Goal: Contribute content: Contribute content

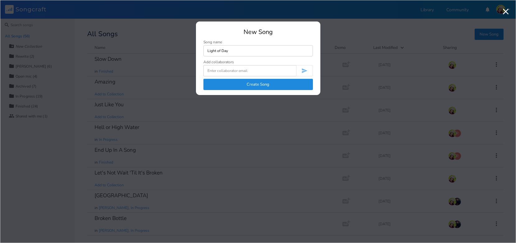
type input "Light of Day"
click at [250, 81] on button "Create Song" at bounding box center [257, 84] width 109 height 11
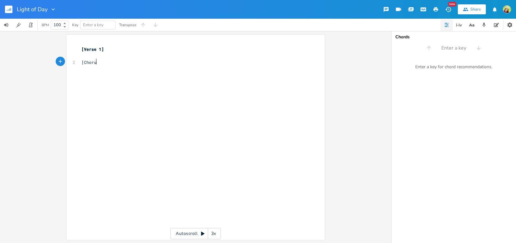
scroll to position [0, 12]
type textarea "[Chorus]"
type textarea "What will be waiting (for us)"
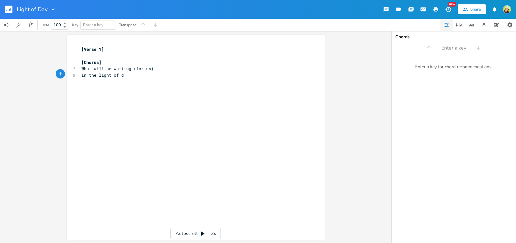
type textarea "In the light of day"
type textarea "Cold"
type textarea "Still"
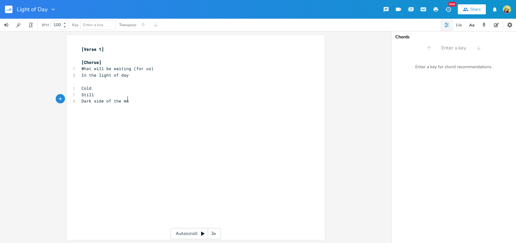
type textarea "Dark side of the moon"
type textarea "soon"
type textarea "Nothing frow"
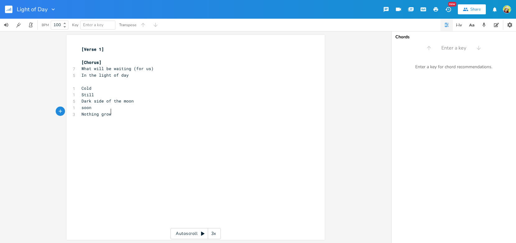
type textarea "grows"
type textarea "Dark"
type textarea "Frigid"
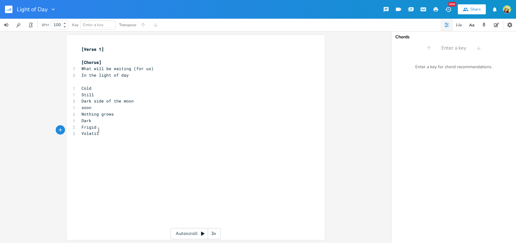
type textarea "Volatile"
type textarea "Un"
type textarea "Smile"
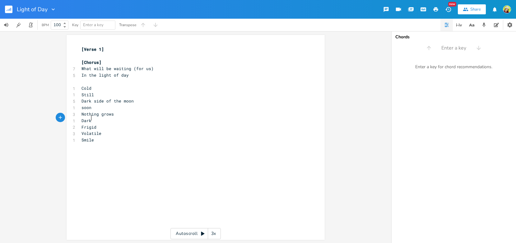
click at [93, 118] on pre "Dark" at bounding box center [192, 120] width 225 height 7
click at [118, 113] on pre "Nothing grows" at bounding box center [192, 114] width 225 height 7
click at [99, 137] on pre "Smile" at bounding box center [192, 140] width 225 height 7
type textarea "What"
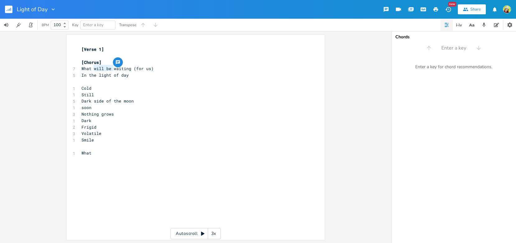
drag, startPoint x: 111, startPoint y: 68, endPoint x: 91, endPoint y: 68, distance: 19.9
click at [91, 68] on span "What will be waiting (for us)" at bounding box center [117, 69] width 72 height 6
type textarea "is"
click at [142, 68] on pre "What is waiting (for us)" at bounding box center [192, 68] width 225 height 7
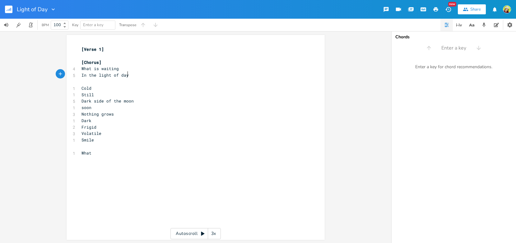
click at [135, 74] on pre "In the light of day" at bounding box center [192, 75] width 225 height 7
click at [82, 162] on pre "​" at bounding box center [192, 165] width 225 height 7
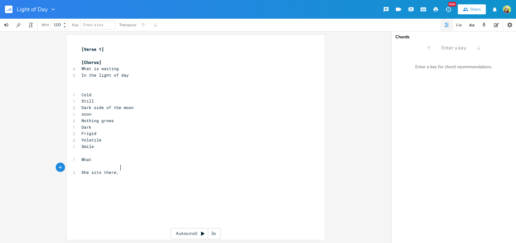
scroll to position [0, 22]
type textarea "She sits there, cold and still"
drag, startPoint x: 87, startPoint y: 169, endPoint x: 78, endPoint y: 168, distance: 8.5
click at [80, 169] on pre "She sits there, cold and still" at bounding box center [192, 172] width 225 height 7
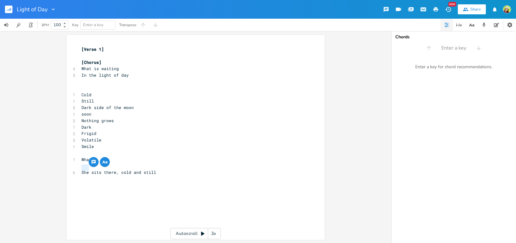
scroll to position [0, 4]
type textarea "He"
click at [97, 169] on span "He sits there, cold and still" at bounding box center [117, 172] width 72 height 6
type textarea "'s sitting"
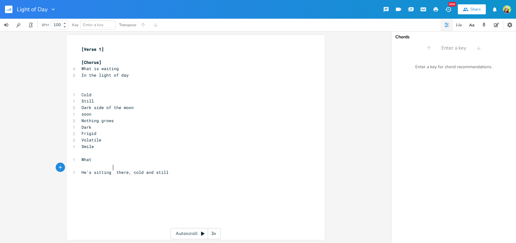
scroll to position [0, 13]
click at [165, 169] on pre "He's sitting there, cold and still" at bounding box center [192, 172] width 225 height 7
type textarea "​"
click at [130, 175] on pre "​" at bounding box center [192, 178] width 225 height 7
type textarea "cold and still"
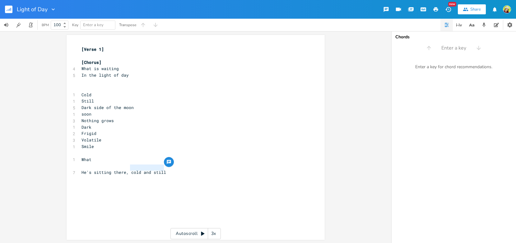
drag, startPoint x: 165, startPoint y: 167, endPoint x: 128, endPoint y: 168, distance: 37.7
click at [128, 169] on pre "He's sitting there, cold and still" at bounding box center [192, 172] width 225 height 7
click at [126, 169] on span "He's sitting there, cold and still" at bounding box center [123, 172] width 85 height 6
type textarea "there"
type textarea "Staring blankly at the wall"
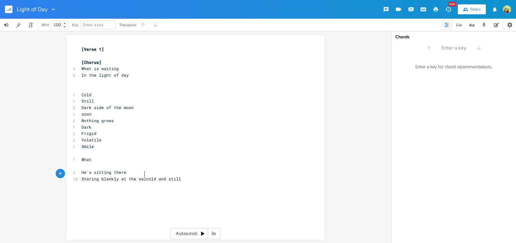
scroll to position [0, 40]
type textarea "C"
click at [107, 189] on pre "​" at bounding box center [192, 192] width 225 height 7
drag, startPoint x: 120, startPoint y: 180, endPoint x: 78, endPoint y: 179, distance: 41.7
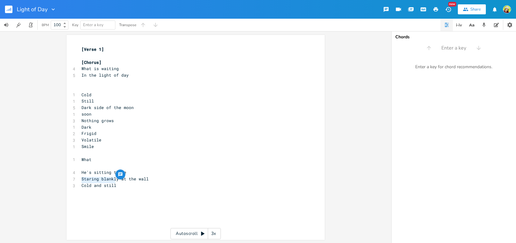
click at [80, 182] on pre "Cold and still" at bounding box center [192, 185] width 225 height 7
type textarea "She's"
type textarea "e tries to smile,"
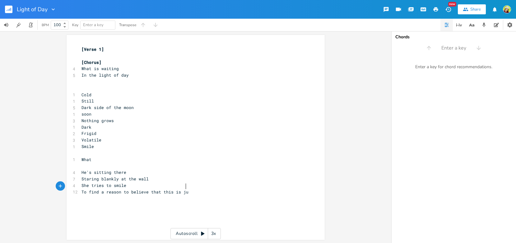
type textarea "To find a reason to believe that this is just"
type textarea "was pass"
type textarea "Taht"
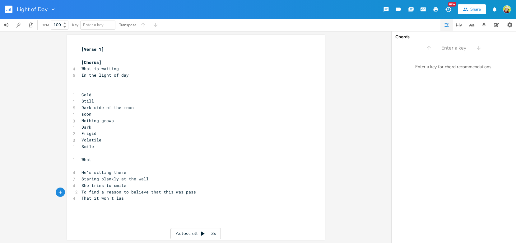
scroll to position [0, 24]
type textarea "hat it won't last"
type textarea "Time and time aba"
type textarea "b"
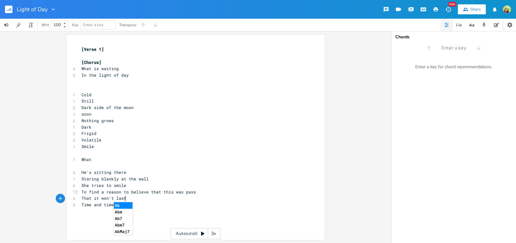
scroll to position [0, 7]
type textarea "gain she rides it out"
type textarea "The daytime"
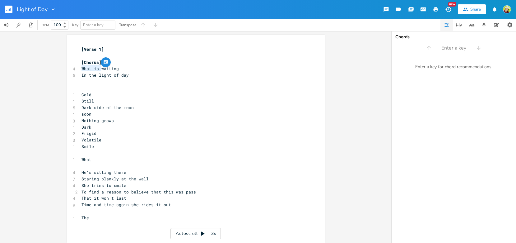
drag, startPoint x: 99, startPoint y: 69, endPoint x: 79, endPoint y: 69, distance: 19.9
click at [80, 69] on pre "What is waiting" at bounding box center [192, 68] width 225 height 7
type textarea "She's"
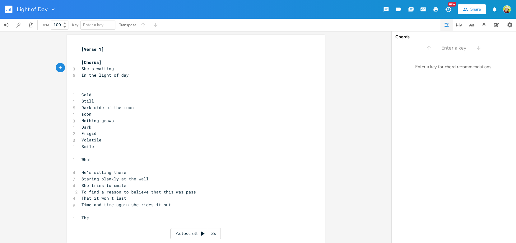
type textarea "In"
drag, startPoint x: 85, startPoint y: 76, endPoint x: 79, endPoint y: 76, distance: 6.5
click at [80, 76] on pre "In the light of day" at bounding box center [192, 75] width 225 height 7
click at [92, 79] on pre "​" at bounding box center [192, 81] width 225 height 7
drag, startPoint x: 97, startPoint y: 68, endPoint x: 87, endPoint y: 69, distance: 9.7
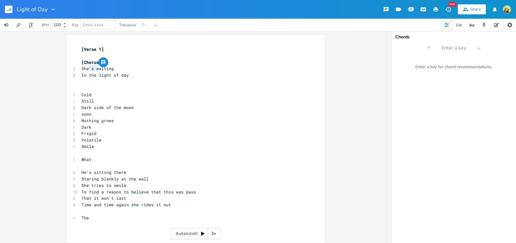
click at [87, 69] on span "She's waiting" at bounding box center [97, 69] width 32 height 6
type textarea "'s always w"
click at [85, 74] on span "In the light of day" at bounding box center [104, 75] width 47 height 6
type textarea "For"
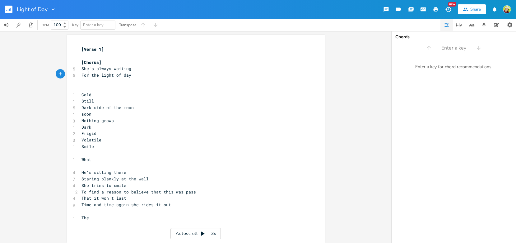
scroll to position [0, 5]
click at [131, 73] on pre "For the light of day" at bounding box center [192, 75] width 225 height 7
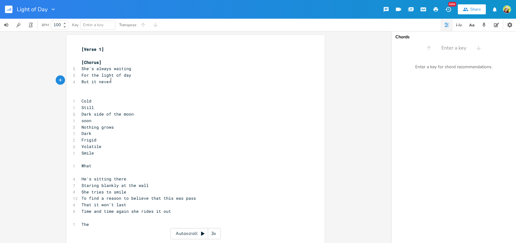
scroll to position [0, 19]
type textarea "But it never seems to last"
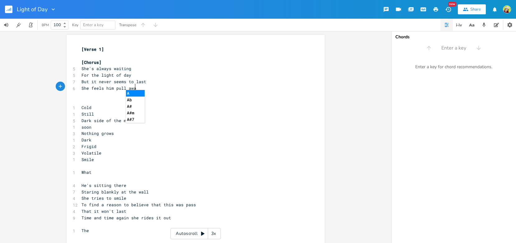
type textarea "She feels him pull away"
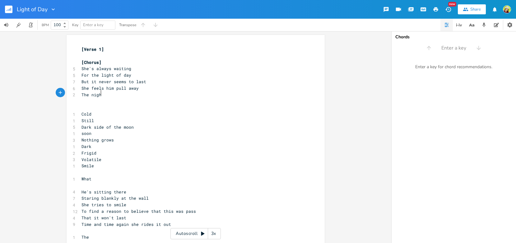
type textarea "The nighs"
type textarea "ts are son"
type textarea "long"
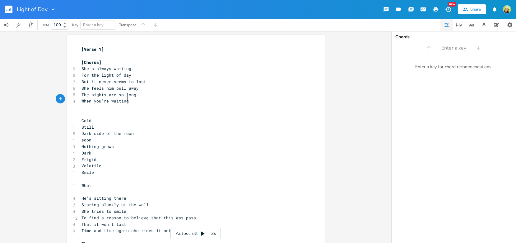
scroll to position [0, 33]
type textarea "When you're waiting for the light of day"
click at [132, 114] on pre "​" at bounding box center [192, 114] width 225 height 7
type textarea "Nights get longer"
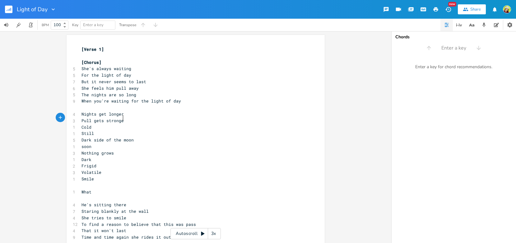
scroll to position [0, 27]
type textarea "Pull gets stronger"
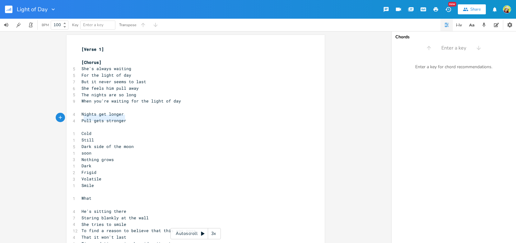
type textarea "Pull gets stronger"
drag, startPoint x: 125, startPoint y: 118, endPoint x: 79, endPoint y: 118, distance: 46.3
click at [80, 118] on pre "Pull gets stronger" at bounding box center [192, 120] width 225 height 7
click at [83, 124] on pre "​" at bounding box center [192, 127] width 225 height 7
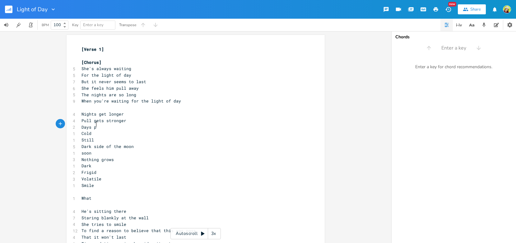
type textarea "Days pa"
type textarea "are soo"
type textarea "fleeting"
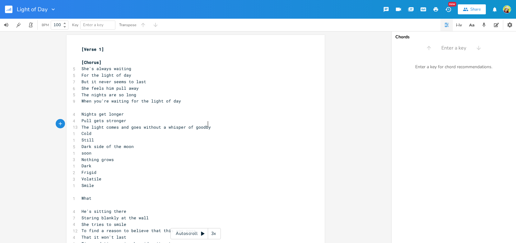
type textarea "The light comes and goes without a whisper of goodbye"
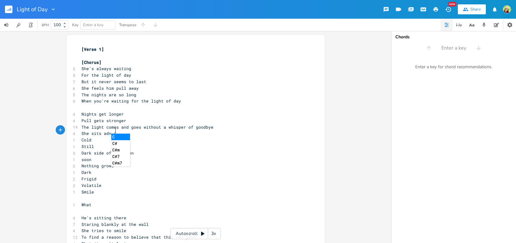
type textarea "She sits adn cr"
type textarea "nd cries and wonders why"
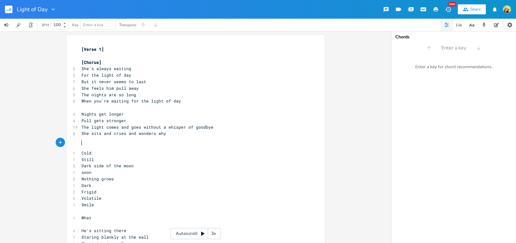
scroll to position [0, 0]
click at [87, 53] on pre "​" at bounding box center [192, 56] width 225 height 7
type textarea "This nights"
type textarea "'s been long"
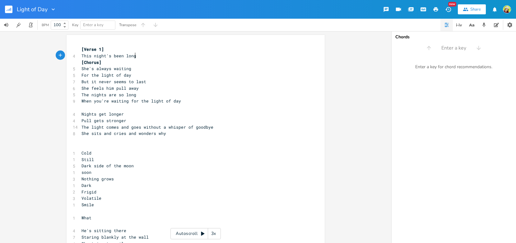
scroll to position [0, 18]
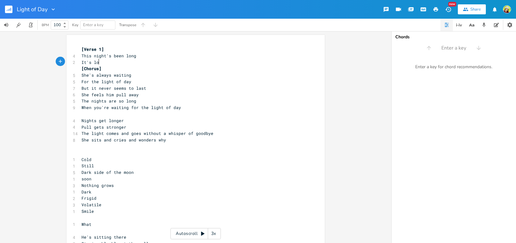
type textarea "It's lok"
type textarea "ike living on the dark side of me"
type textarea "the moon"
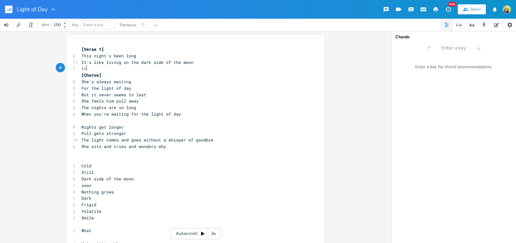
type textarea "tri"
type textarea "Tries to be strong"
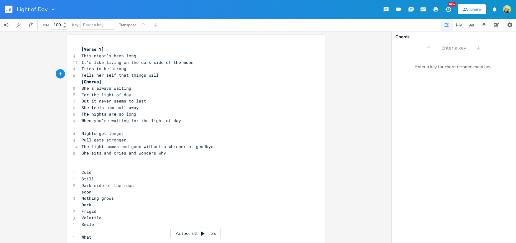
scroll to position [0, 44]
type textarea "Tells her self that things will get better soon"
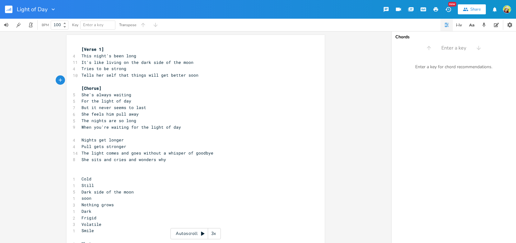
click at [208, 75] on pre "Tells her self that things will get better soon" at bounding box center [192, 75] width 225 height 7
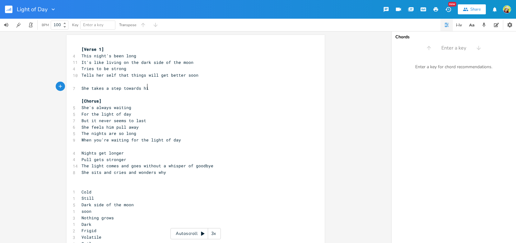
type textarea "She takes a step towards him"
type textarea "rea"
type textarea "[PERSON_NAME] out to hp"
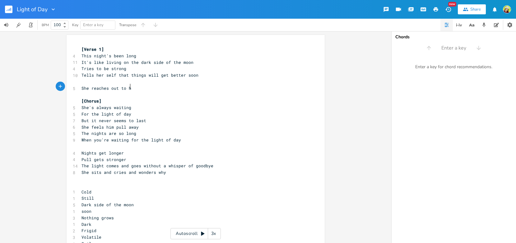
scroll to position [0, 25]
type textarea "old him"
type textarea "and feels him pull away"
type textarea "takes a step towards"
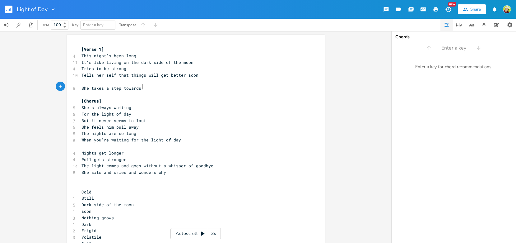
type textarea "s him"
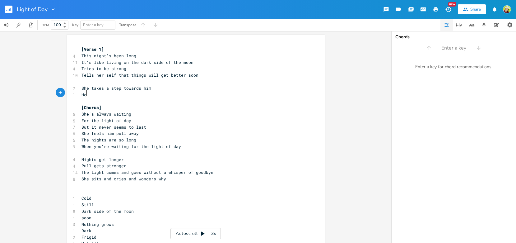
scroll to position [0, 5]
type textarea "He turns and looks away"
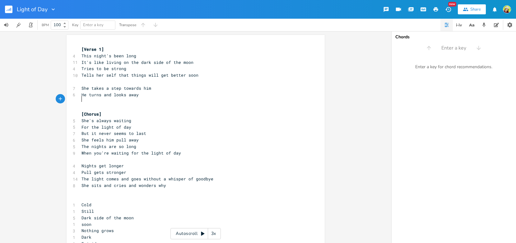
click at [82, 68] on span "Tries to be strong" at bounding box center [103, 69] width 45 height 6
type textarea "She t"
click at [98, 78] on pre "​" at bounding box center [192, 81] width 225 height 7
click at [115, 75] on span "Tells her self that things will get better soon" at bounding box center [139, 75] width 117 height 6
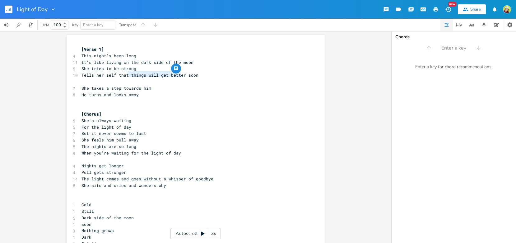
type textarea "things will get better"
drag, startPoint x: 127, startPoint y: 75, endPoint x: 182, endPoint y: 74, distance: 55.4
click at [182, 74] on span "Tells her self that things will get better soon" at bounding box center [139, 75] width 117 height 6
type textarea "things will get better soon"
drag, startPoint x: 199, startPoint y: 76, endPoint x: 129, endPoint y: 73, distance: 70.0
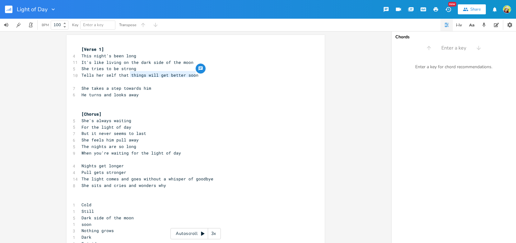
click at [129, 73] on pre "Tells her self that things will get better soon" at bounding box center [192, 75] width 225 height 7
type textarea "tries to be"
drag, startPoint x: 118, startPoint y: 69, endPoint x: 90, endPoint y: 68, distance: 28.3
click at [90, 68] on span "She tries to be strong" at bounding box center [108, 69] width 55 height 6
click at [135, 68] on pre "She tries to be strong" at bounding box center [192, 68] width 225 height 7
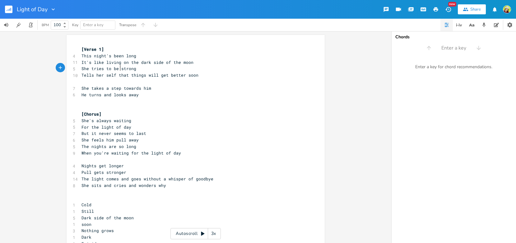
click at [119, 69] on span "She tries to be strong" at bounding box center [108, 69] width 55 height 6
drag, startPoint x: 119, startPoint y: 69, endPoint x: 78, endPoint y: 69, distance: 40.1
click at [80, 69] on pre "She tries to be strong" at bounding box center [192, 68] width 225 height 7
type textarea "Tries to be"
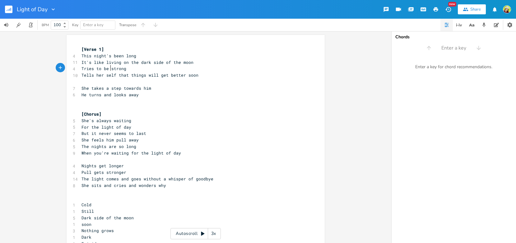
click at [100, 78] on pre "​" at bounding box center [192, 81] width 225 height 7
drag, startPoint x: 182, startPoint y: 75, endPoint x: 77, endPoint y: 75, distance: 105.5
click at [77, 75] on div "Tells her self that things will get better x [Verse 1] 4 This night's been long…" at bounding box center [196, 194] width 258 height 318
type textarea "t"
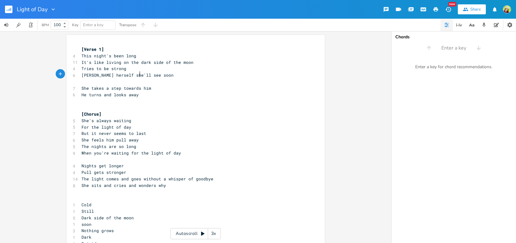
type textarea "[PERSON_NAME] herself she'll see"
click at [86, 75] on span "[PERSON_NAME] herself she'll see soon" at bounding box center [128, 75] width 95 height 6
type textarea "l"
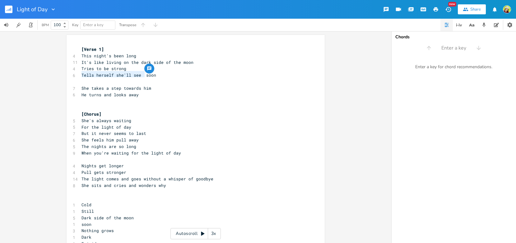
drag, startPoint x: 143, startPoint y: 75, endPoint x: 79, endPoint y: 75, distance: 64.1
click at [80, 75] on pre "Tells herself she'll see soon" at bounding box center [192, 75] width 225 height 7
type textarea "Tries to tell herself that"
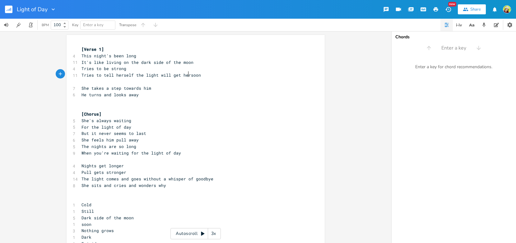
type textarea "the light will get here"
type textarea "Tries to be strong"
drag, startPoint x: 124, startPoint y: 68, endPoint x: 78, endPoint y: 68, distance: 46.4
click at [78, 68] on div "Tries to be strong x [Verse 1] 4 This night's been long 11 It's like living on …" at bounding box center [196, 194] width 258 height 318
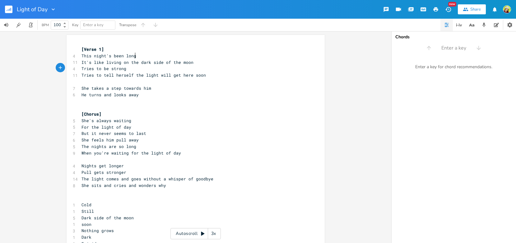
click at [138, 54] on pre "This night's been long" at bounding box center [192, 56] width 225 height 7
drag, startPoint x: 139, startPoint y: 55, endPoint x: 78, endPoint y: 55, distance: 61.0
click at [80, 55] on pre "This night's been long" at bounding box center [192, 56] width 225 height 7
type textarea "This endless night"
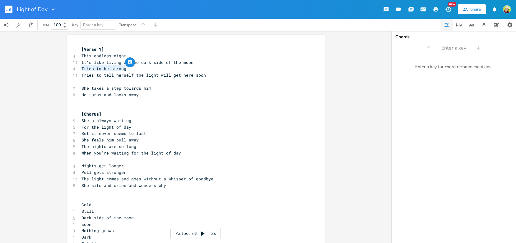
drag, startPoint x: 125, startPoint y: 68, endPoint x: 77, endPoint y: 68, distance: 48.5
click at [77, 68] on div "Tries to be strong x [Verse 1] 4 This endless night 11 It's like living on the …" at bounding box center [196, 194] width 258 height 318
type textarea "These"
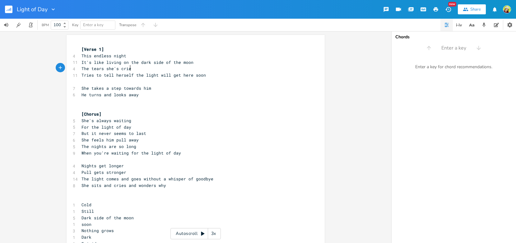
type textarea "he tears she's cried"
type textarea "Tries to tell herself the light will get here"
drag, startPoint x: 191, startPoint y: 76, endPoint x: 71, endPoint y: 74, distance: 120.1
click at [80, 74] on div "11 Tries to tell herself the light will get here soon" at bounding box center [192, 75] width 225 height 7
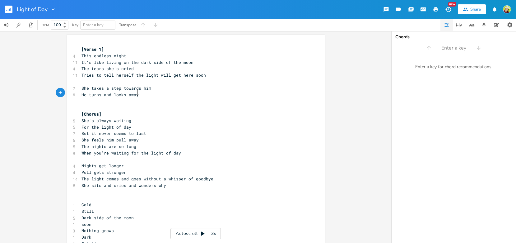
click at [169, 92] on pre "He turns and looks away" at bounding box center [192, 94] width 225 height 7
type textarea "Tries to tell herself the light will get here soon"
drag, startPoint x: 202, startPoint y: 74, endPoint x: 79, endPoint y: 76, distance: 122.6
click at [80, 76] on pre "Tries to tell herself the light will get here soon" at bounding box center [192, 75] width 225 height 7
click at [134, 68] on pre "The tears she's cried" at bounding box center [192, 68] width 225 height 7
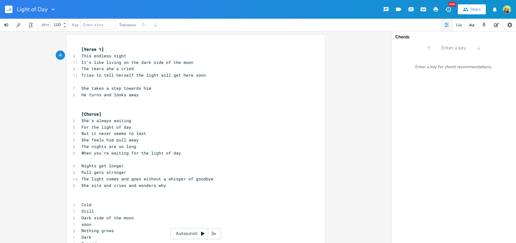
click at [91, 56] on span "This endless night" at bounding box center [103, 56] width 45 height 6
type textarea "The tears she's cried"
drag, startPoint x: 134, startPoint y: 67, endPoint x: 78, endPoint y: 67, distance: 56.3
click at [78, 67] on div "The tears she's cried x [Verse 1] 4 This endless night 11 It's like living on t…" at bounding box center [196, 194] width 258 height 318
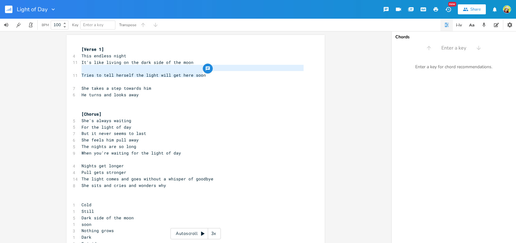
type textarea "It's like living on the dark side of the moon Tries to tell herself the light w…"
drag, startPoint x: 208, startPoint y: 72, endPoint x: 77, endPoint y: 64, distance: 131.8
click at [77, 64] on div "It's like living on the dark side of the moon Tries to tell herself the light w…" at bounding box center [196, 194] width 258 height 318
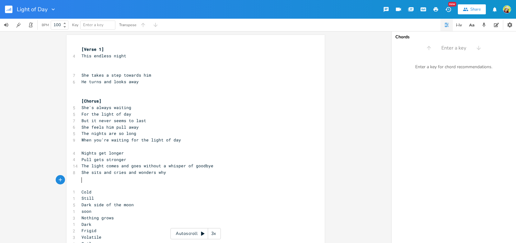
click at [101, 182] on pre "​" at bounding box center [192, 185] width 225 height 7
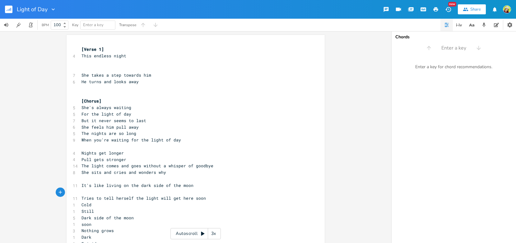
click at [130, 57] on pre "This endless night" at bounding box center [192, 56] width 225 height 7
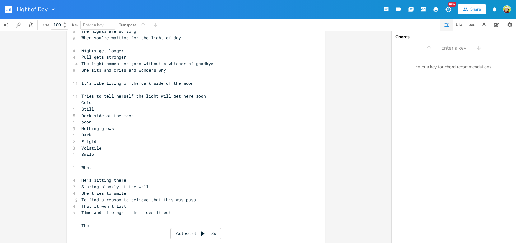
scroll to position [108, 0]
click at [125, 190] on pre "She tries to smile" at bounding box center [192, 193] width 225 height 7
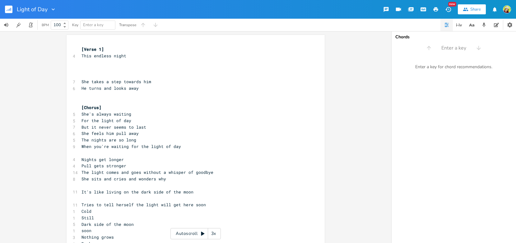
scroll to position [0, 0]
click at [96, 93] on pre "​" at bounding box center [192, 94] width 225 height 7
click at [90, 63] on pre "​" at bounding box center [192, 62] width 225 height 7
click at [81, 55] on span "This endless night" at bounding box center [103, 56] width 45 height 6
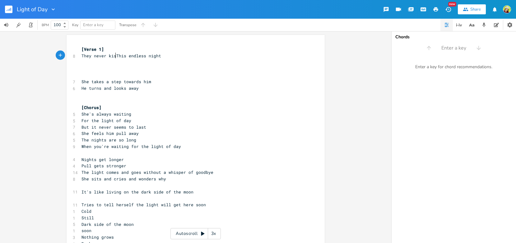
type textarea "They never kiss"
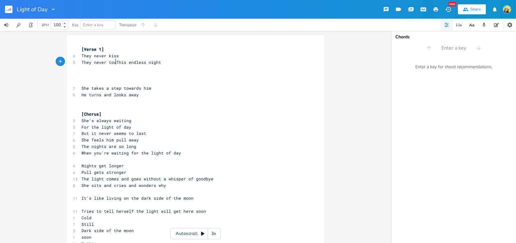
scroll to position [0, 26]
type textarea "They never touch"
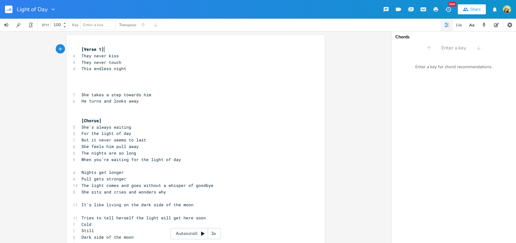
click at [115, 49] on pre "[Verse 1]" at bounding box center [192, 49] width 225 height 7
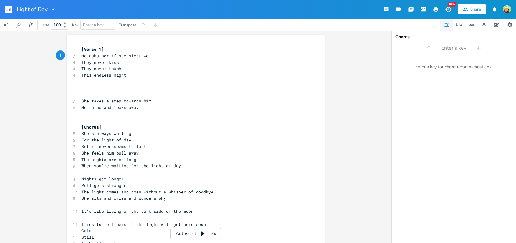
scroll to position [0, 43]
type textarea "He asks her if she slept well"
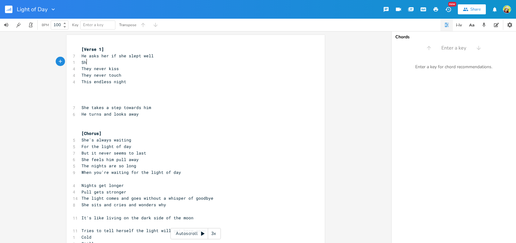
scroll to position [0, 6]
type textarea "She says it was okay"
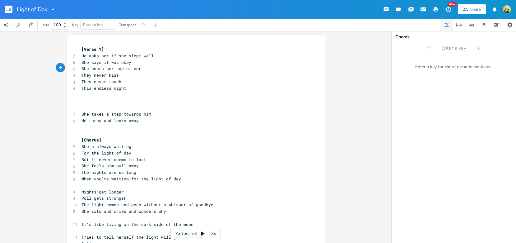
scroll to position [0, 39]
type textarea "She pours her cup of corr"
type textarea "ffee"
type textarea "He sai"
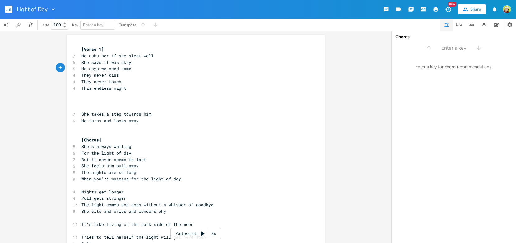
scroll to position [0, 29]
type textarea "ays we need some mlik"
type textarea "ilk [DATE]"
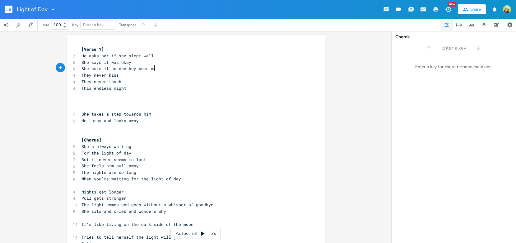
type textarea "She asks if he can buy some milk"
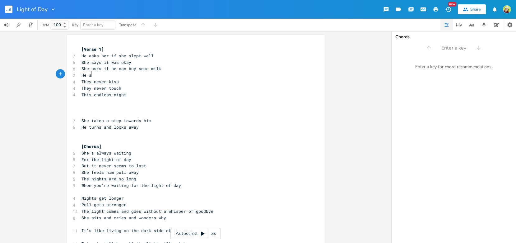
scroll to position [0, 9]
type textarea "He sas"
type textarea "ys he can get some on teh w"
type textarea "he way back home"
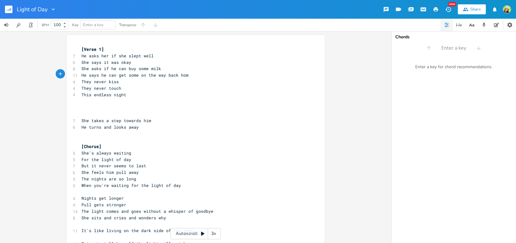
scroll to position [0, 29]
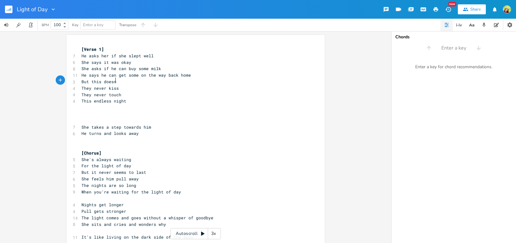
type textarea "But this doesn't"
type textarea "t it's not a home"
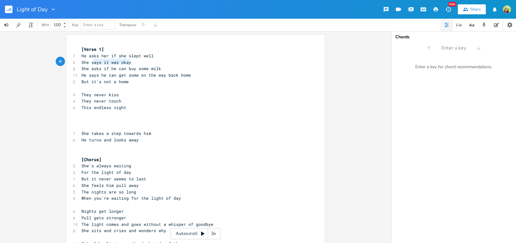
type textarea "says it was okay"
drag, startPoint x: 131, startPoint y: 61, endPoint x: 90, endPoint y: 62, distance: 41.4
click at [90, 62] on pre "She says it was okay" at bounding box center [192, 62] width 225 height 7
click at [119, 62] on span "She says it was okay" at bounding box center [106, 62] width 50 height 6
click at [125, 62] on pre "She okay" at bounding box center [192, 62] width 225 height 7
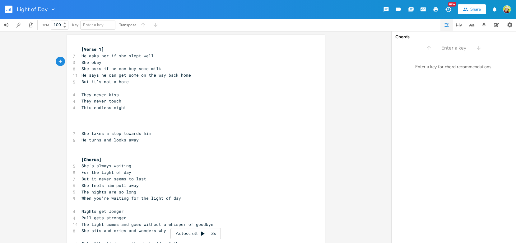
click at [90, 62] on span "She okay" at bounding box center [91, 62] width 20 height 6
type textarea "faiting"
type textarea "ntly says"
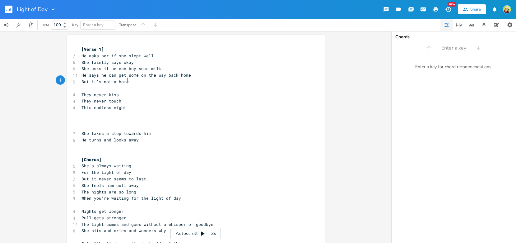
click at [141, 83] on pre "But it's not a home" at bounding box center [192, 81] width 225 height 7
click at [130, 80] on pre "But it's not a home" at bounding box center [192, 81] width 225 height 7
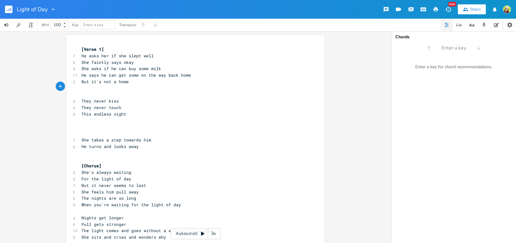
click at [104, 125] on pre "​" at bounding box center [192, 127] width 225 height 7
click at [126, 113] on pre "This endless night" at bounding box center [192, 114] width 225 height 7
type textarea "that lingers so"
type textarea "says so much"
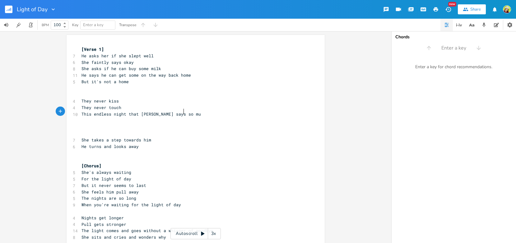
scroll to position [0, 21]
click at [84, 93] on pre "​" at bounding box center [192, 94] width 225 height 7
drag, startPoint x: 131, startPoint y: 168, endPoint x: 80, endPoint y: 169, distance: 51.0
click at [80, 169] on pre "She's always waiting" at bounding box center [192, 172] width 225 height 7
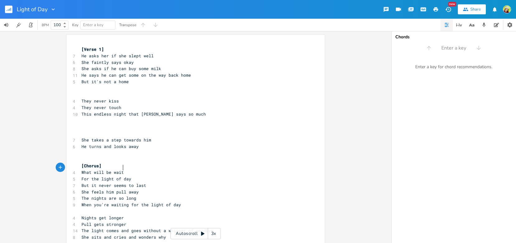
type textarea "What will be waiting"
drag, startPoint x: 89, startPoint y: 174, endPoint x: 77, endPoint y: 173, distance: 12.1
click at [77, 173] on div "For x [Verse 1] 7 He asks her if she slept well 6 She faintly says okay 8 She a…" at bounding box center [196, 226] width 258 height 382
type textarea "IOn"
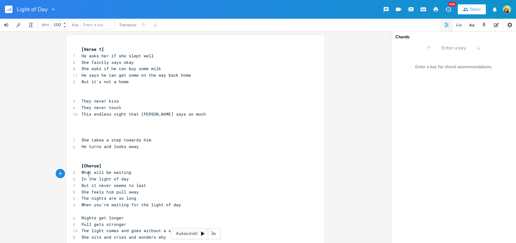
type textarea "n t"
click at [131, 175] on pre "In the light of day" at bounding box center [192, 178] width 225 height 7
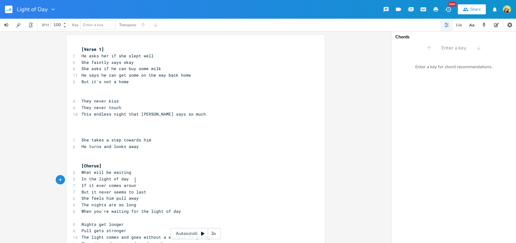
scroll to position [0, 35]
type textarea "If it ever comes around"
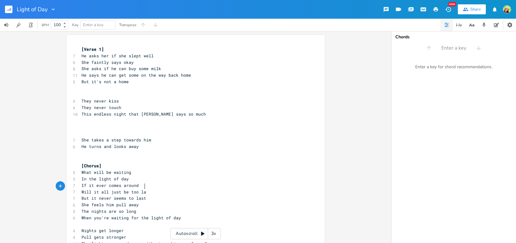
scroll to position [0, 38]
type textarea "Will it all just be too late"
type textarea "To find a way back to each other"
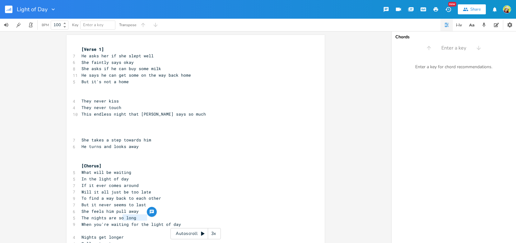
type textarea "r the"
drag, startPoint x: 145, startPoint y: 218, endPoint x: 133, endPoint y: 217, distance: 11.9
click at [133, 221] on span "When you're waiting for the light of day" at bounding box center [131, 224] width 100 height 6
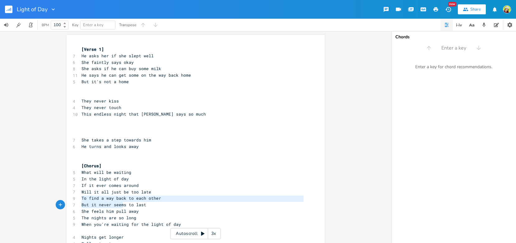
type textarea "But it never seems to last She feels him pull away The nights are so long"
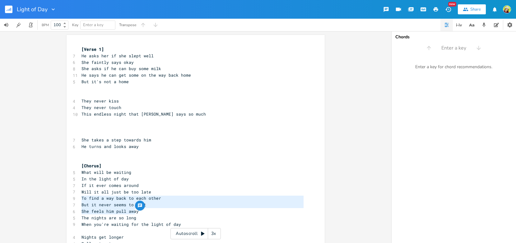
drag, startPoint x: 80, startPoint y: 199, endPoint x: 138, endPoint y: 211, distance: 59.7
click at [138, 211] on div "[Verse 1] 7 He asks her if she slept well 6 She faintly says okay 8 She asks if…" at bounding box center [192, 237] width 225 height 382
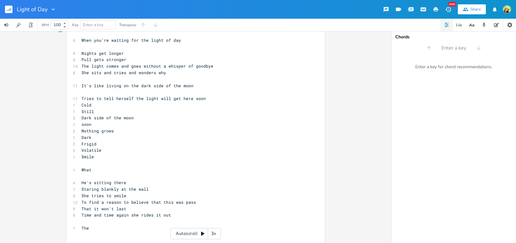
scroll to position [170, 0]
click at [98, 238] on pre "​" at bounding box center [192, 241] width 225 height 7
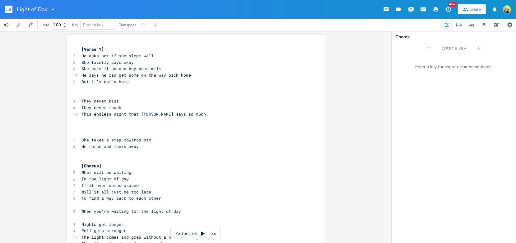
scroll to position [0, 0]
drag, startPoint x: 80, startPoint y: 68, endPoint x: 163, endPoint y: 69, distance: 82.7
click at [163, 69] on pre "She asks if he can buy some milk" at bounding box center [192, 68] width 225 height 7
type textarea "He asks her what's for dn"
type textarea "inner"
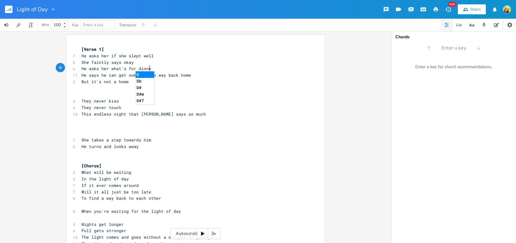
scroll to position [0, 8]
drag, startPoint x: 165, startPoint y: 74, endPoint x: 80, endPoint y: 75, distance: 84.9
click at [81, 75] on span "He says he can get some on the way back home" at bounding box center [135, 75] width 109 height 6
type textarea "She says taht"
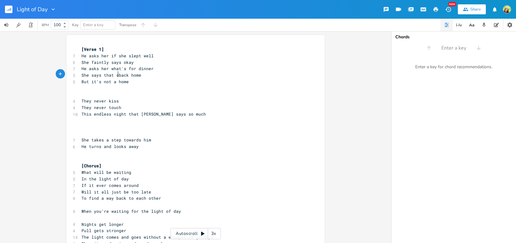
scroll to position [0, 10]
type textarea "hat sh"
type textarea "she'll pick up something on her way"
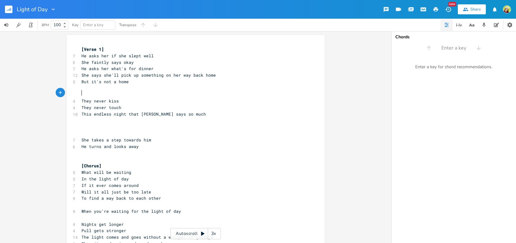
click at [91, 95] on pre "​" at bounding box center [192, 94] width 225 height 7
type textarea "But it's"
drag, startPoint x: 101, startPoint y: 81, endPoint x: 81, endPoint y: 80, distance: 20.2
click at [81, 80] on span "But it's not a home" at bounding box center [104, 82] width 47 height 6
click at [118, 93] on pre "​" at bounding box center [192, 94] width 225 height 7
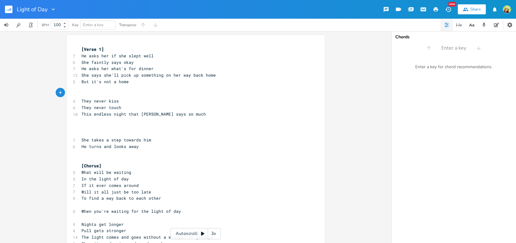
click at [108, 124] on pre "​" at bounding box center [192, 127] width 225 height 7
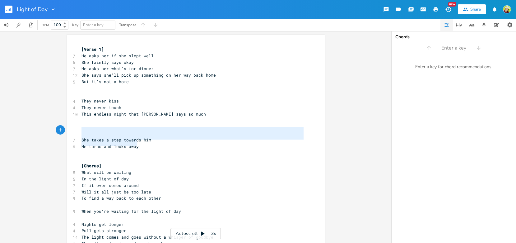
type textarea "She takes a step towards him He turns and looks away"
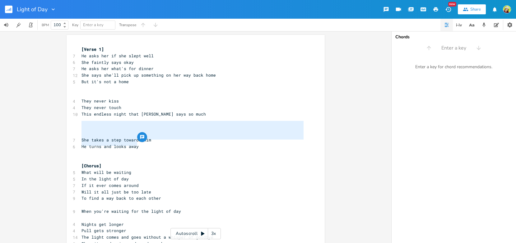
drag, startPoint x: 138, startPoint y: 145, endPoint x: 70, endPoint y: 125, distance: 71.1
click at [70, 125] on div "She takes a step towards him He turns and looks away x [Verse 1] 7 He asks her …" at bounding box center [196, 236] width 258 height 402
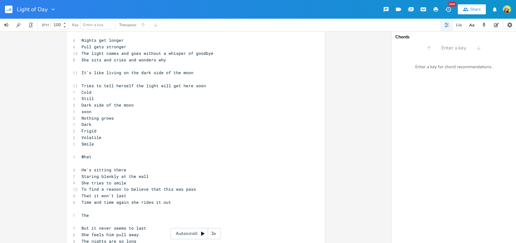
scroll to position [0, 0]
click at [143, 238] on pre "The nights are so long" at bounding box center [192, 241] width 225 height 7
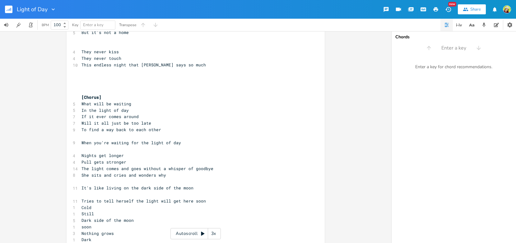
scroll to position [38, 0]
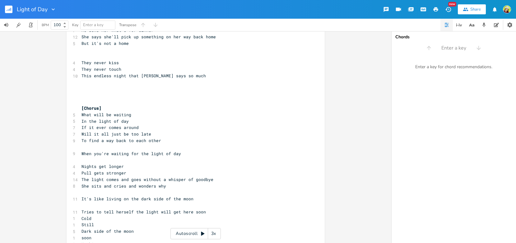
click at [83, 98] on pre "​" at bounding box center [192, 101] width 225 height 7
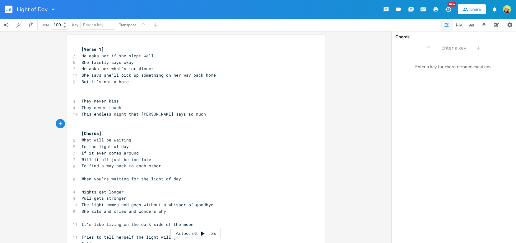
scroll to position [0, 0]
type textarea "​"
click at [95, 169] on pre "​" at bounding box center [192, 172] width 225 height 7
click at [151, 156] on pre "Will it all just be too late" at bounding box center [192, 159] width 225 height 7
click at [134, 143] on pre "In the light of day" at bounding box center [192, 146] width 225 height 7
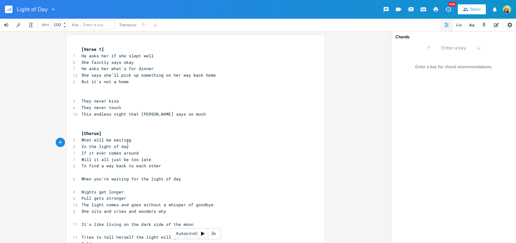
click at [134, 143] on pre "In the light of day" at bounding box center [192, 146] width 225 height 7
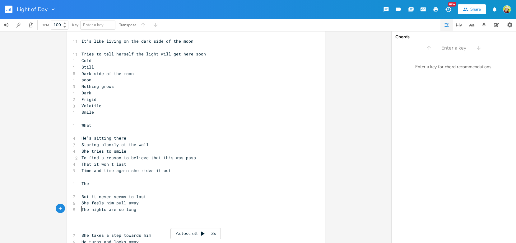
click at [105, 219] on pre "​" at bounding box center [192, 222] width 225 height 7
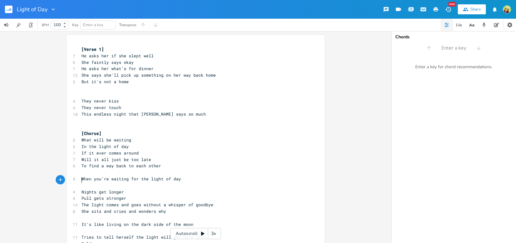
click at [133, 182] on pre "​" at bounding box center [192, 185] width 225 height 7
type textarea "When you're waiting for the"
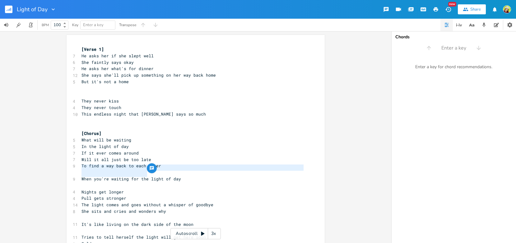
drag, startPoint x: 145, startPoint y: 174, endPoint x: 90, endPoint y: 168, distance: 55.1
click at [90, 168] on div "[Verse 1] 7 He asks her if she slept well 6 She faintly says okay 7 He asks her…" at bounding box center [192, 237] width 225 height 382
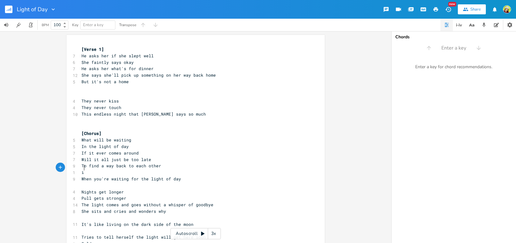
type textarea "in"
type textarea "In"
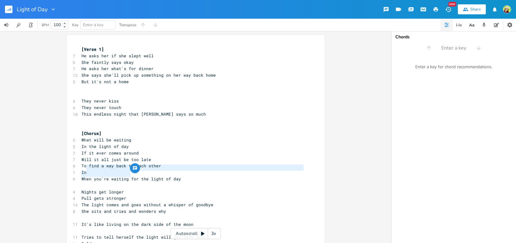
type textarea "In When you're waiting"
drag, startPoint x: 128, startPoint y: 174, endPoint x: 78, endPoint y: 168, distance: 50.5
click at [78, 168] on div "In When you're waiting x [Verse 1] 7 He asks her if she slept well 6 She faintl…" at bounding box center [196, 236] width 258 height 402
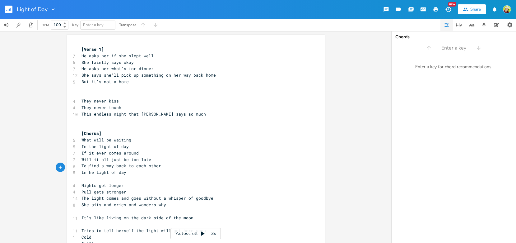
type textarea "In t"
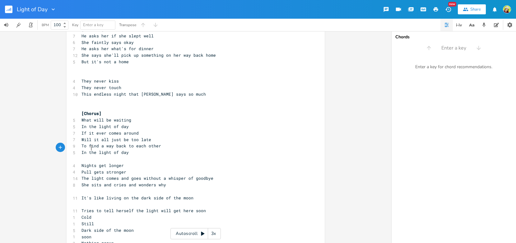
scroll to position [20, 0]
click at [81, 162] on span "Nights get longer" at bounding box center [102, 165] width 42 height 6
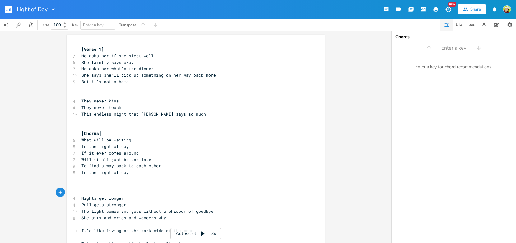
scroll to position [0, 0]
click at [153, 60] on pre "She faintly says okay" at bounding box center [192, 62] width 225 height 7
drag, startPoint x: 151, startPoint y: 55, endPoint x: 109, endPoint y: 55, distance: 42.3
click at [109, 55] on pre "He asks her if she slept well" at bounding box center [192, 56] width 225 height 7
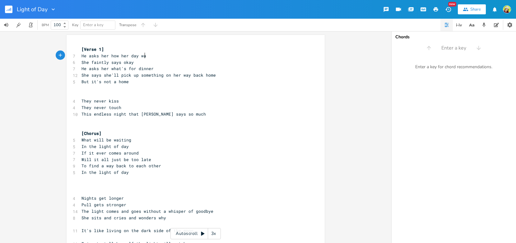
type textarea "how her day was"
drag, startPoint x: 161, startPoint y: 73, endPoint x: 102, endPoint y: 75, distance: 59.7
click at [102, 75] on span "She says she'll pick up something on her way back home" at bounding box center [148, 75] width 134 height 6
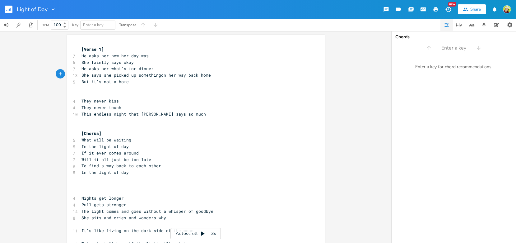
type textarea "she picked up something"
click at [144, 85] on pre "​" at bounding box center [192, 88] width 225 height 7
click at [131, 81] on pre "But it's not a home" at bounding box center [192, 81] width 225 height 7
drag, startPoint x: 101, startPoint y: 74, endPoint x: 185, endPoint y: 74, distance: 83.7
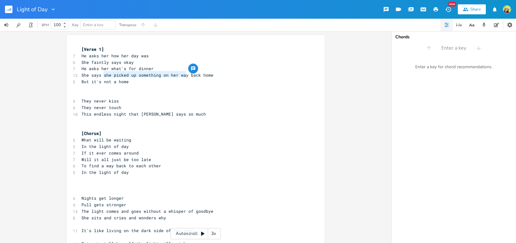
click at [185, 74] on span "She says she picked up something on her way back home" at bounding box center [147, 75] width 132 height 6
type textarea "I"
type textarea "she'll pick up something on her way"
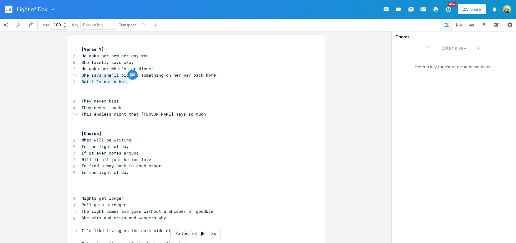
drag, startPoint x: 133, startPoint y: 79, endPoint x: 79, endPoint y: 80, distance: 54.1
click at [80, 80] on pre "But it's not a home" at bounding box center [192, 81] width 225 height 7
type textarea "Then hangs up the phone"
click at [126, 93] on pre "​" at bounding box center [192, 94] width 225 height 7
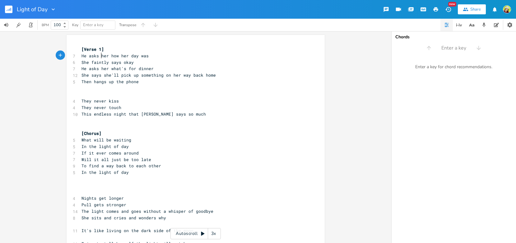
click at [99, 56] on span "He asks her how her day was" at bounding box center [114, 56] width 67 height 6
click at [109, 63] on span "She faintly says okay" at bounding box center [107, 62] width 52 height 6
click at [136, 81] on pre "Then hangs up the phone" at bounding box center [192, 81] width 225 height 7
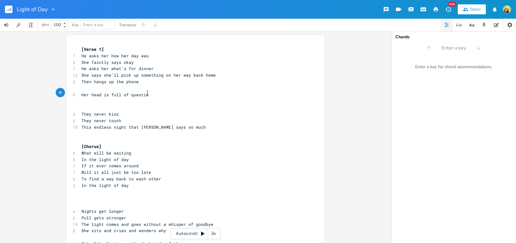
scroll to position [0, 43]
type textarea "Her head is full of questions"
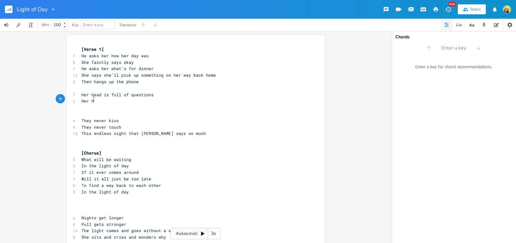
type textarea "Her ha"
type textarea "eart is i"
type textarea "bout to break"
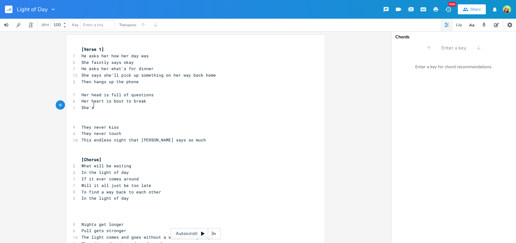
scroll to position [0, 9]
type textarea "She's had her fill of"
type textarea "'s running out of answers"
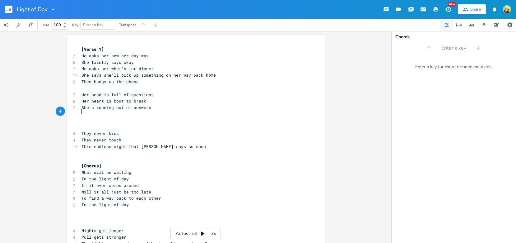
click at [112, 100] on span "Her heart is bout to break" at bounding box center [113, 101] width 65 height 6
type textarea "'"
click at [102, 111] on pre "​" at bounding box center [192, 114] width 225 height 7
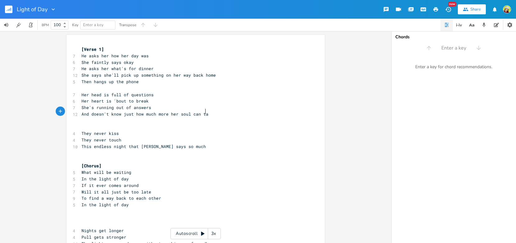
type textarea "And doesn't know just how much more her soul can take"
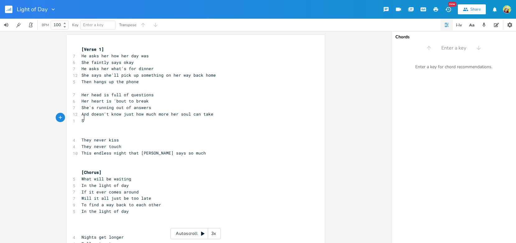
scroll to position [0, 6]
type textarea "She"
type textarea "S"
drag, startPoint x: 146, startPoint y: 56, endPoint x: 77, endPoint y: 55, distance: 68.7
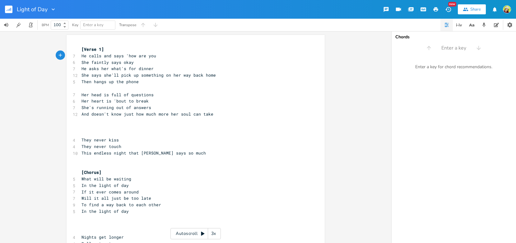
scroll to position [0, 49]
type textarea "He calls and says 'how are you?'"
click at [119, 62] on span "She faintly says okay" at bounding box center [107, 62] width 52 height 6
type textarea "whispers I'm"
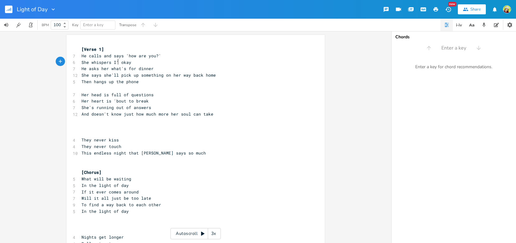
scroll to position [0, 20]
type textarea "'"
click at [134, 62] on pre "She whispers 'I'm okay" at bounding box center [192, 62] width 225 height 7
type textarea "'"
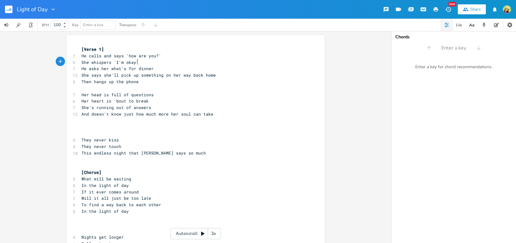
scroll to position [0, 1]
click at [128, 94] on span "Her head is full of questions" at bounding box center [117, 95] width 72 height 6
click at [120, 124] on pre "​" at bounding box center [192, 127] width 225 height 7
drag, startPoint x: 198, startPoint y: 111, endPoint x: 168, endPoint y: 110, distance: 30.8
click at [168, 111] on span "And doesn't know just how much more her soul can take" at bounding box center [147, 114] width 132 height 6
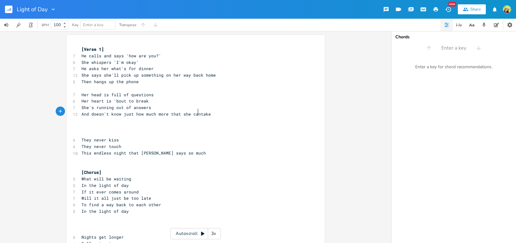
type textarea "that she can"
click at [213, 114] on pre "And doesn't know just how much more that she can take" at bounding box center [192, 114] width 225 height 7
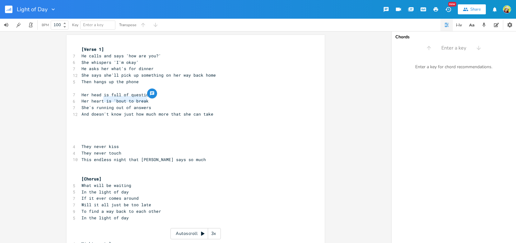
type textarea "r heart is 'bout to break"
drag, startPoint x: 147, startPoint y: 99, endPoint x: 84, endPoint y: 100, distance: 63.1
click at [84, 100] on pre "Her heart is 'bout to break" at bounding box center [192, 101] width 225 height 7
click at [156, 117] on pre "​" at bounding box center [192, 120] width 225 height 7
type textarea "just how much more that she can take"
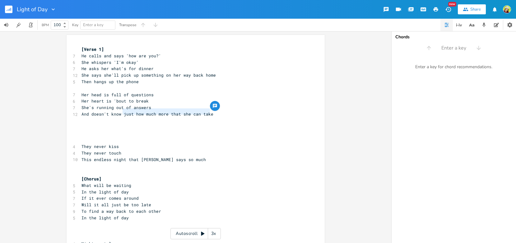
drag, startPoint x: 210, startPoint y: 112, endPoint x: 121, endPoint y: 112, distance: 89.0
click at [121, 112] on pre "And doesn't know just how much more that she can take" at bounding box center [192, 114] width 225 height 7
click at [128, 93] on span "Her head is full of questions" at bounding box center [117, 95] width 72 height 6
click at [100, 112] on pre "And" at bounding box center [192, 114] width 225 height 7
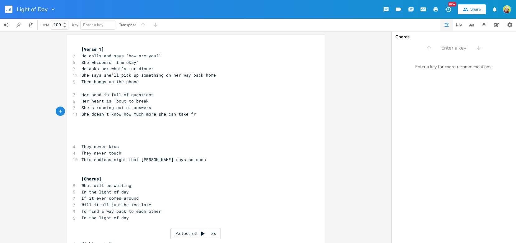
type textarea "She doesn't know how much more she can take from"
type textarea "back"
type textarea "like"
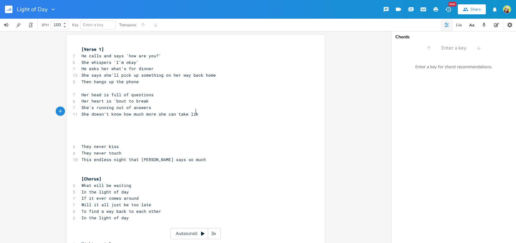
scroll to position [0, 7]
click at [153, 98] on pre "Her heart is 'bout to break" at bounding box center [192, 101] width 225 height 7
click at [186, 113] on span "She doesn't know how much more she can take like" at bounding box center [140, 114] width 119 height 6
drag, startPoint x: 199, startPoint y: 112, endPoint x: 78, endPoint y: 113, distance: 121.0
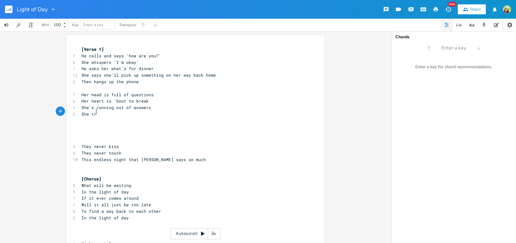
type textarea "She tri"
type textarea "[PERSON_NAME] to wait it out to see a"
type textarea "him make a change"
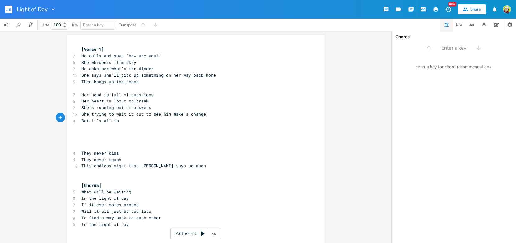
scroll to position [0, 20]
type textarea "But it's all in vain"
type textarea "ain."
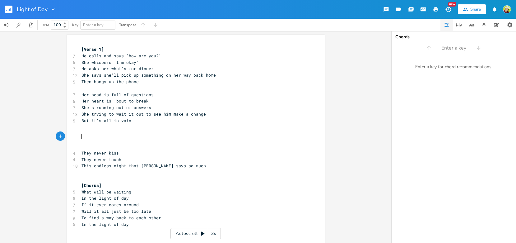
click at [95, 137] on pre "​" at bounding box center [192, 140] width 225 height 7
click at [85, 143] on pre "​" at bounding box center [192, 146] width 225 height 7
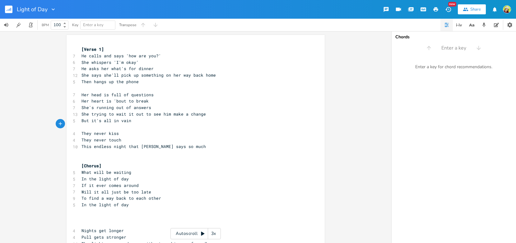
scroll to position [0, 0]
type textarea "o see him"
drag, startPoint x: 169, startPoint y: 112, endPoint x: 144, endPoint y: 112, distance: 24.9
click at [144, 112] on span "She trying to wait it out to see him make a change" at bounding box center [143, 114] width 124 height 6
click at [173, 130] on pre "They never kiss" at bounding box center [192, 133] width 225 height 7
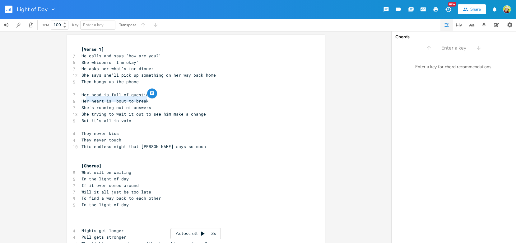
type textarea "Her heart is 'bout to break"
drag, startPoint x: 146, startPoint y: 99, endPoint x: 80, endPoint y: 99, distance: 65.6
click at [80, 99] on pre "Her heart is 'bout to break" at bounding box center [192, 101] width 225 height 7
click at [89, 98] on span "Her heart is 'bout to break" at bounding box center [114, 101] width 67 height 6
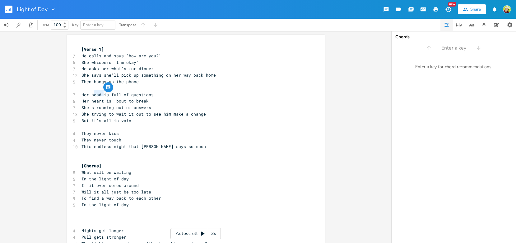
type textarea "head"
drag, startPoint x: 101, startPoint y: 93, endPoint x: 91, endPoint y: 93, distance: 10.3
click at [91, 93] on span "Her head is full of questions" at bounding box center [117, 95] width 72 height 6
type textarea "heart"
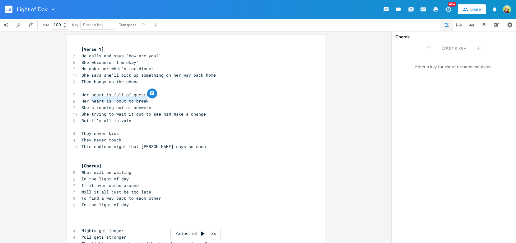
drag, startPoint x: 147, startPoint y: 99, endPoint x: 90, endPoint y: 100, distance: 56.6
click at [90, 100] on pre "Her heart is 'bout to break" at bounding box center [192, 101] width 225 height 7
type textarea "head is spinning fast"
click at [137, 130] on pre "They never kiss" at bounding box center [192, 133] width 225 height 7
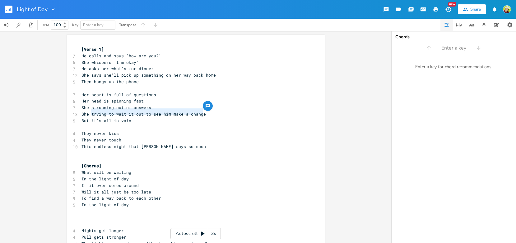
drag, startPoint x: 205, startPoint y: 111, endPoint x: 90, endPoint y: 111, distance: 115.4
click at [90, 111] on pre "She trying to wait it out to see him make a change" at bounding box center [192, 114] width 225 height 7
type textarea "wondering if theyll"
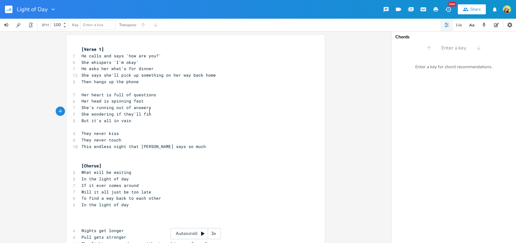
type textarea "'ll find"
click at [144, 100] on pre "Her head is spinning fast" at bounding box center [192, 101] width 225 height 7
type textarea "round"
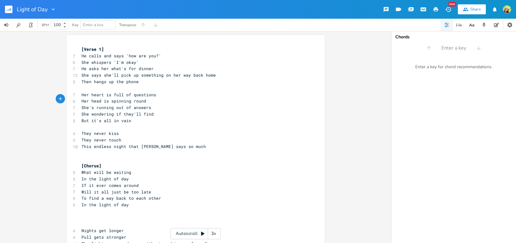
click at [153, 111] on pre "She wondering if they'll find" at bounding box center [192, 114] width 225 height 7
type textarea "they'l"
type textarea "he missin"
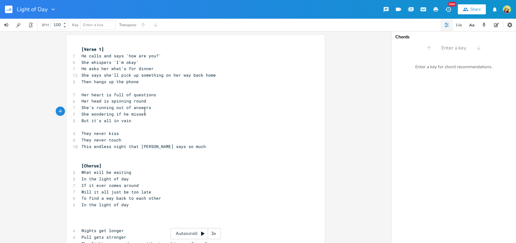
type textarea "es"
click at [148, 98] on pre "Her head is spinning round" at bounding box center [192, 101] width 225 height 7
drag, startPoint x: 109, startPoint y: 99, endPoint x: 147, endPoint y: 98, distance: 38.3
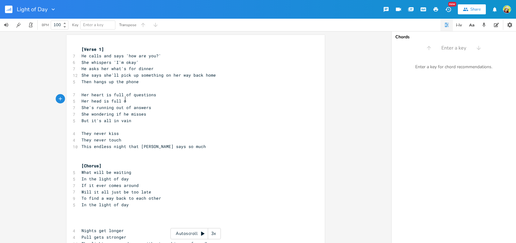
scroll to position [0, 10]
type textarea "full of lies"
click at [148, 111] on pre "She wondering if he misses" at bounding box center [192, 114] width 225 height 7
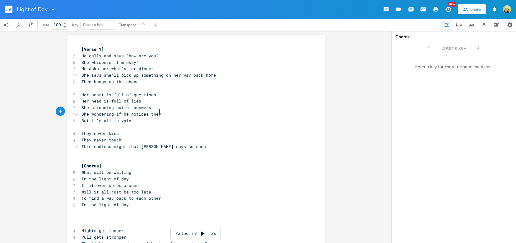
type textarea "notices they"
type textarea "way she tires"
type textarea "[PERSON_NAME]"
type textarea "ull of lies"
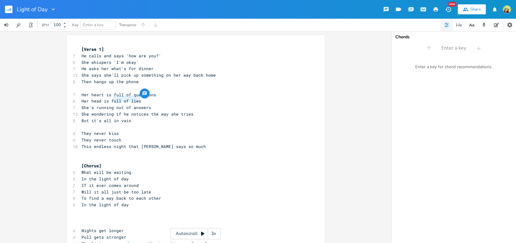
drag, startPoint x: 141, startPoint y: 99, endPoint x: 111, endPoint y: 98, distance: 30.2
click at [111, 98] on pre "Her head is full of lies" at bounding box center [192, 101] width 225 height 7
drag, startPoint x: 167, startPoint y: 112, endPoint x: 148, endPoint y: 113, distance: 19.0
click at [148, 113] on span "She wondering if he notices the way she tries" at bounding box center [137, 114] width 112 height 6
type textarea "how hard"
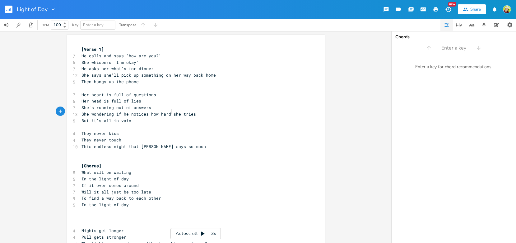
scroll to position [0, 16]
click at [141, 99] on pre "Her head is full of lies" at bounding box center [192, 101] width 225 height 7
type textarea "But it's all in vain"
drag, startPoint x: 133, startPoint y: 119, endPoint x: 75, endPoint y: 116, distance: 58.5
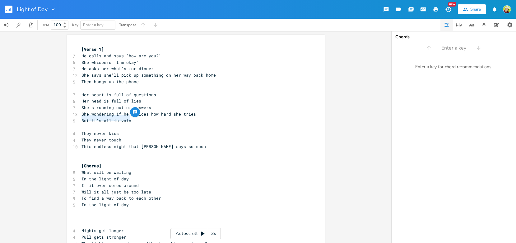
click at [118, 99] on span "Her head is full of lies" at bounding box center [111, 101] width 60 height 6
click at [138, 99] on span "Her head is full of lies" at bounding box center [111, 101] width 60 height 6
drag, startPoint x: 105, startPoint y: 93, endPoint x: 90, endPoint y: 92, distance: 15.2
click at [90, 92] on span "Her heart is full of questions" at bounding box center [118, 95] width 75 height 6
type textarea "head"
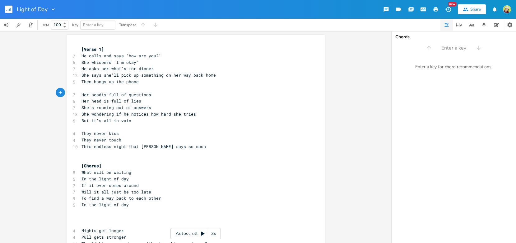
scroll to position [0, 8]
drag, startPoint x: 142, startPoint y: 100, endPoint x: 80, endPoint y: 101, distance: 61.3
click at [80, 101] on pre "Her head is full of lies" at bounding box center [192, 101] width 225 height 7
type textarea "As she drives down the boulevard"
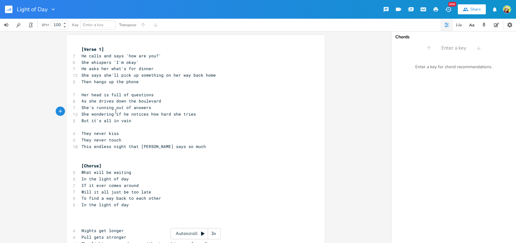
click at [113, 112] on span "She wondering if he notices how hard she tries" at bounding box center [138, 114] width 114 height 6
type textarea "s"
type textarea "t it's all in vain"
drag, startPoint x: 130, startPoint y: 118, endPoint x: 80, endPoint y: 119, distance: 50.4
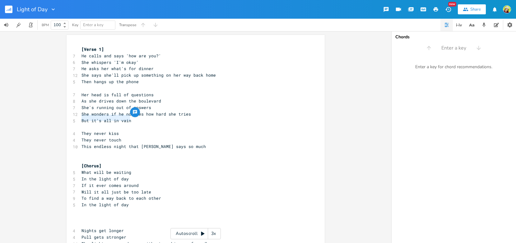
click at [80, 119] on pre "But it's all in vain" at bounding box center [192, 120] width 225 height 7
type textarea "Truth behind the lies"
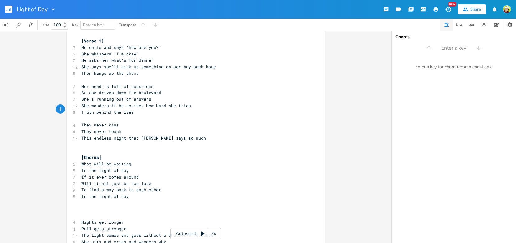
scroll to position [0, 0]
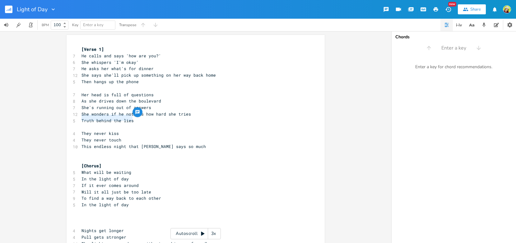
drag, startPoint x: 135, startPoint y: 118, endPoint x: 78, endPoint y: 118, distance: 56.6
click at [80, 118] on pre "Truth behind the lies" at bounding box center [192, 120] width 225 height 7
type textarea "Tears fall from her eyes"
click at [94, 150] on pre "​" at bounding box center [192, 153] width 225 height 7
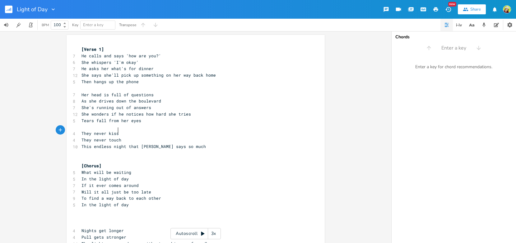
click at [118, 130] on pre "They never kiss" at bounding box center [192, 133] width 225 height 7
type textarea "They never kiss"
drag, startPoint x: 118, startPoint y: 130, endPoint x: 80, endPoint y: 129, distance: 38.3
click at [80, 130] on pre "They never kiss" at bounding box center [192, 133] width 225 height 7
click at [109, 151] on pre "​" at bounding box center [192, 153] width 225 height 7
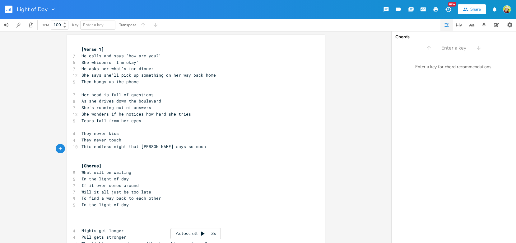
click at [119, 130] on pre "They never kiss" at bounding box center [192, 133] width 225 height 7
click at [123, 137] on pre "They never touch" at bounding box center [192, 140] width 225 height 7
click at [121, 130] on pre "They never kiss" at bounding box center [192, 133] width 225 height 7
drag, startPoint x: 119, startPoint y: 131, endPoint x: 81, endPoint y: 131, distance: 38.6
click at [81, 131] on pre "They never kiss" at bounding box center [192, 133] width 225 height 7
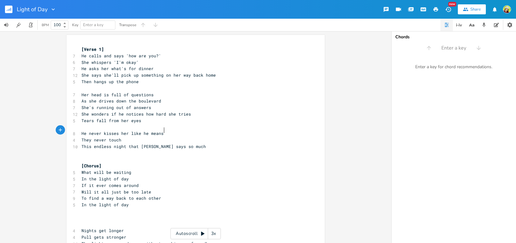
type textarea "He never kisses her like he means it"
type textarea "They never touch"
drag, startPoint x: 122, startPoint y: 136, endPoint x: 78, endPoint y: 136, distance: 43.9
click at [80, 137] on pre "They never touch" at bounding box center [192, 140] width 225 height 7
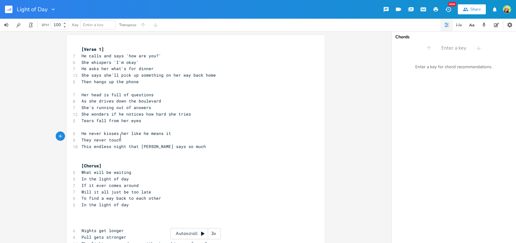
click at [158, 137] on pre "They never touch" at bounding box center [192, 140] width 225 height 7
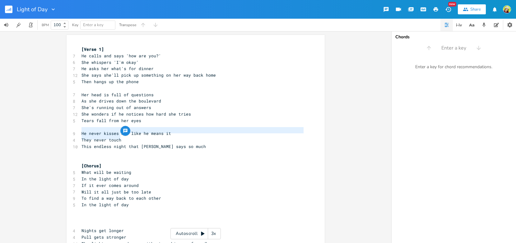
drag, startPoint x: 123, startPoint y: 137, endPoint x: 77, endPoint y: 131, distance: 47.1
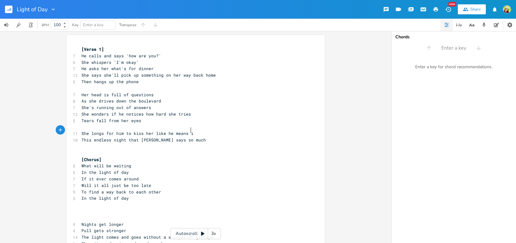
type textarea "She longs for him to kiss her like he means it"
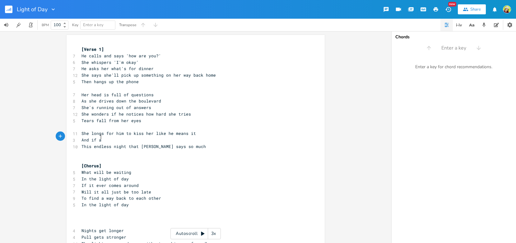
scroll to position [0, 13]
type textarea "And if a s"
type textarea "Wants to"
type textarea "him to wrap her h"
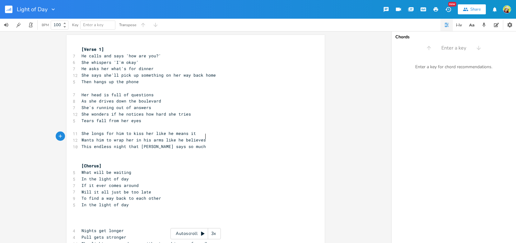
type textarea "in his arms like he believes it"
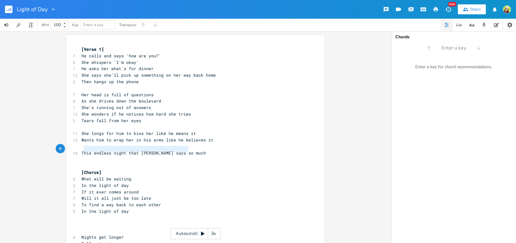
type textarea "This endless night that [PERSON_NAME] says so much"
drag, startPoint x: 190, startPoint y: 149, endPoint x: 79, endPoint y: 150, distance: 111.1
click at [80, 150] on pre "This endless night that [PERSON_NAME] says so much" at bounding box center [192, 153] width 225 height 7
click at [110, 143] on pre "​" at bounding box center [192, 146] width 225 height 7
type textarea "The night is drawing in"
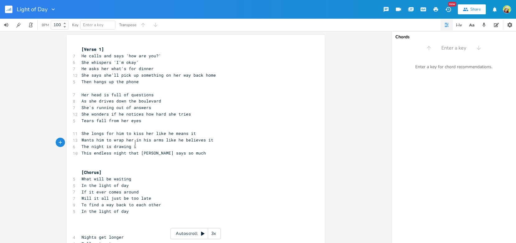
scroll to position [0, 35]
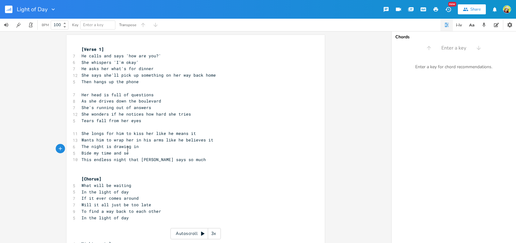
type textarea "Bide my time and see"
type textarea "She waits"
click at [89, 144] on span "The night is drawing in" at bounding box center [109, 146] width 57 height 6
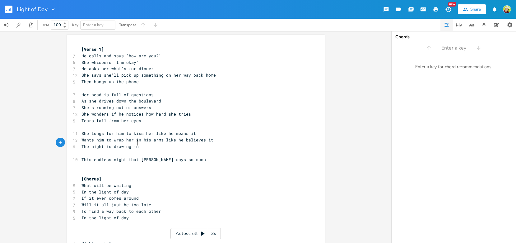
click at [141, 143] on pre "The night is drawing in" at bounding box center [192, 146] width 225 height 7
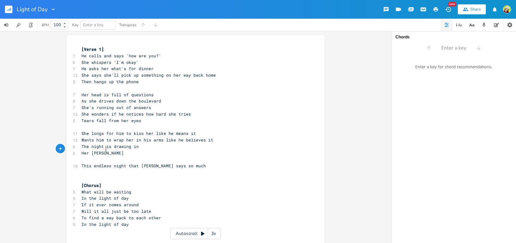
scroll to position [0, 14]
type textarea "Her [PERSON_NAME] now begins"
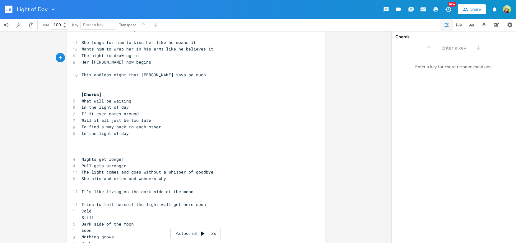
scroll to position [92, 0]
click at [137, 161] on pre "Pull gets stronger" at bounding box center [192, 164] width 225 height 7
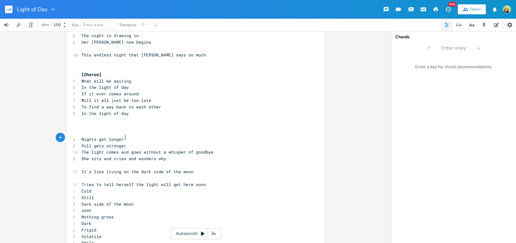
scroll to position [111, 0]
type textarea "It's like living on the dark side of the moon"
drag, startPoint x: 191, startPoint y: 163, endPoint x: 79, endPoint y: 163, distance: 111.7
click at [80, 168] on pre "It's like living on the dark side of the moon" at bounding box center [192, 171] width 225 height 7
click at [120, 187] on pre "Cold" at bounding box center [192, 190] width 225 height 7
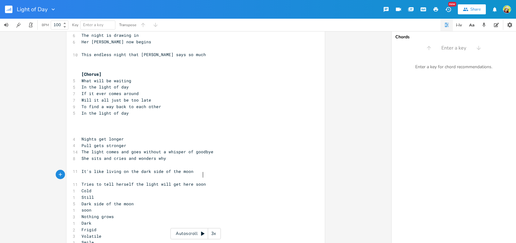
click at [204, 181] on pre "Tries to tell herself the light will get here soon" at bounding box center [192, 184] width 225 height 7
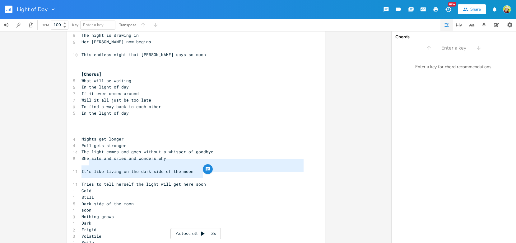
type textarea "It's like living on the dark side of the moon Tries to tell herself the light w…"
drag, startPoint x: 207, startPoint y: 175, endPoint x: 78, endPoint y: 163, distance: 129.0
click at [80, 163] on div "[Verse 1] 7 He calls and says 'how are you?' 6 She whispers 'I'm okay' 7 He ask…" at bounding box center [192, 155] width 225 height 440
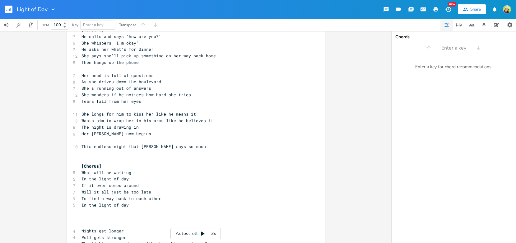
scroll to position [18, 0]
click at [103, 139] on pre "​" at bounding box center [192, 141] width 225 height 7
paste textarea "s"
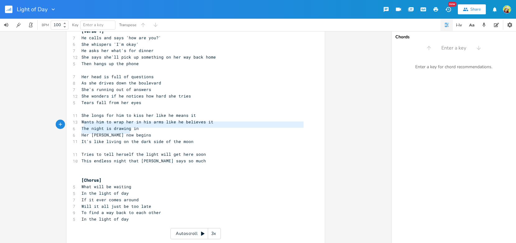
type textarea "The night is drawing in Her [PERSON_NAME] now begins"
drag, startPoint x: 133, startPoint y: 131, endPoint x: 76, endPoint y: 125, distance: 57.5
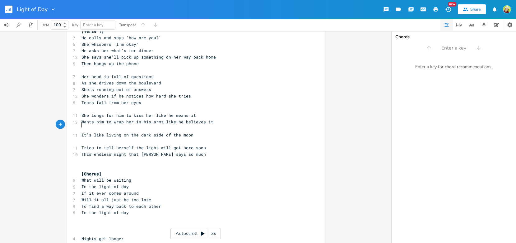
click at [94, 158] on pre "​" at bounding box center [192, 160] width 225 height 7
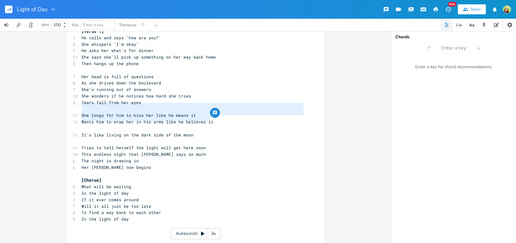
type textarea "She longs for him to kiss her like he means it Wants him to wrap her in his arm…"
drag, startPoint x: 213, startPoint y: 118, endPoint x: 56, endPoint y: 114, distance: 157.8
click at [56, 114] on div "She longs for him to kiss her like he means it Wants him to wrap her in his arm…" at bounding box center [195, 137] width 391 height 212
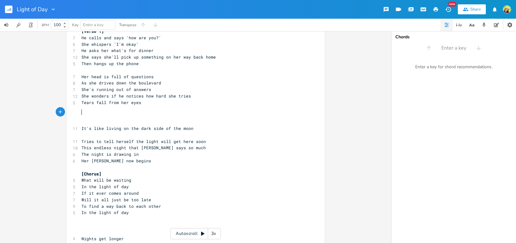
click at [103, 222] on pre "​" at bounding box center [192, 225] width 225 height 7
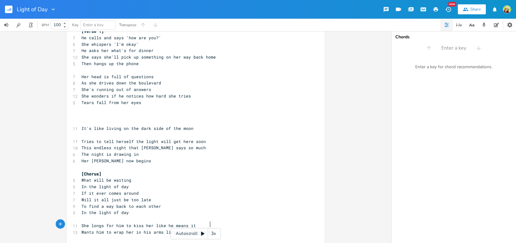
click at [92, 112] on pre "​" at bounding box center [192, 115] width 225 height 7
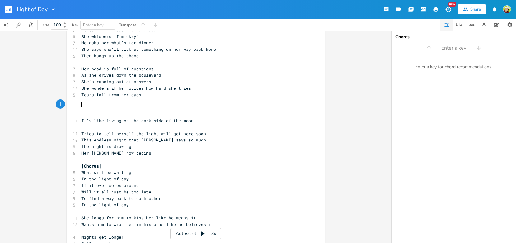
scroll to position [25, 0]
click at [81, 118] on span "It's like living on the dark side of the moon" at bounding box center [137, 121] width 112 height 6
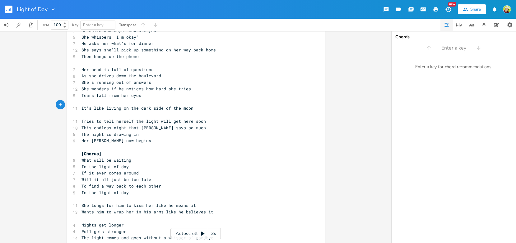
click at [193, 105] on pre "It's like living on the dark side of the moon" at bounding box center [192, 108] width 225 height 7
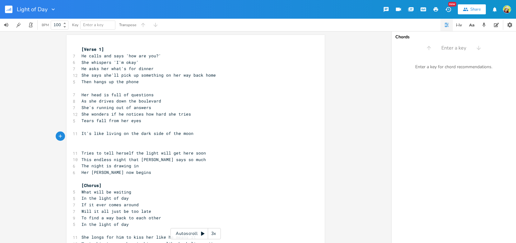
scroll to position [0, 0]
click at [81, 131] on span "It's like living on the dark side of the moon" at bounding box center [137, 133] width 112 height 6
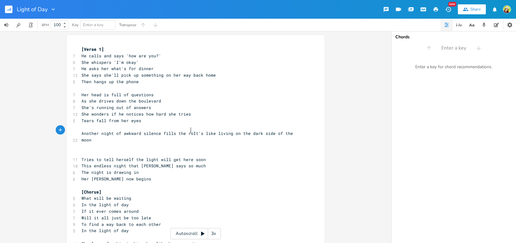
scroll to position [0, 73]
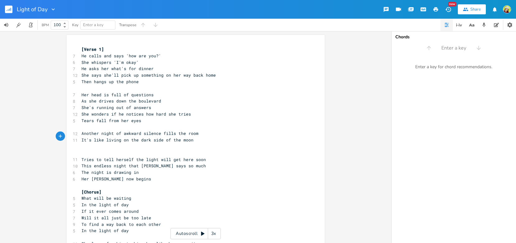
click at [90, 151] on pre "​" at bounding box center [192, 153] width 225 height 7
click at [81, 131] on span "Another night of awkward silence fills the room" at bounding box center [139, 133] width 117 height 6
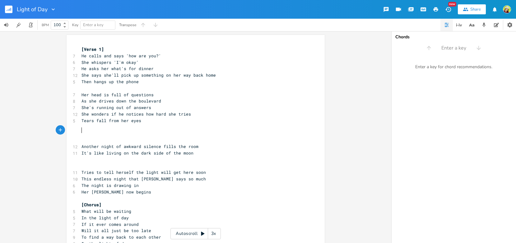
click at [85, 133] on pre "​" at bounding box center [192, 133] width 225 height 7
drag, startPoint x: 137, startPoint y: 99, endPoint x: 78, endPoint y: 99, distance: 58.8
click at [80, 99] on pre "As she drives down the boulevard" at bounding box center [192, 101] width 225 height 7
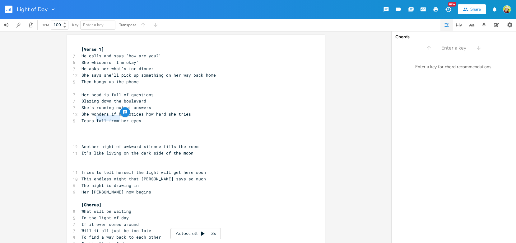
drag, startPoint x: 118, startPoint y: 119, endPoint x: 94, endPoint y: 118, distance: 23.3
click at [94, 118] on span "Tears fall from her eyes" at bounding box center [111, 121] width 60 height 6
click at [88, 130] on pre "​" at bounding box center [192, 133] width 225 height 7
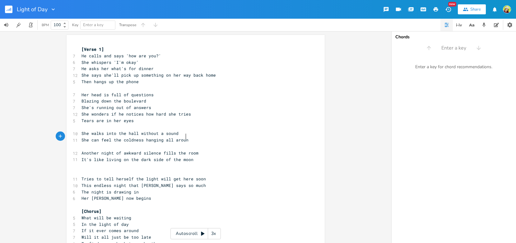
scroll to position [0, 69]
drag, startPoint x: 88, startPoint y: 129, endPoint x: 72, endPoint y: 147, distance: 24.0
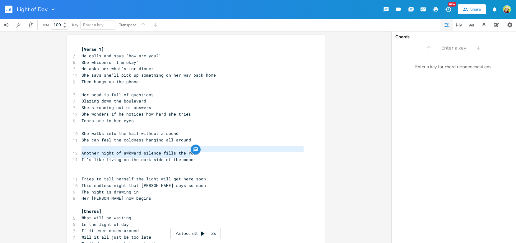
drag, startPoint x: 193, startPoint y: 156, endPoint x: 62, endPoint y: 147, distance: 131.6
click at [62, 147] on div "Another night of awkward silence fills the room It's like living on the dark si…" at bounding box center [195, 137] width 391 height 212
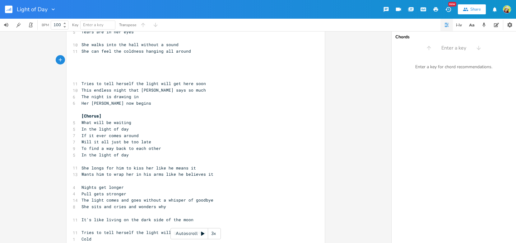
scroll to position [124, 0]
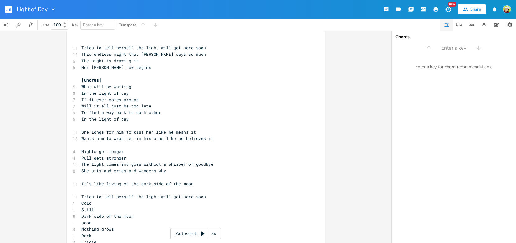
click at [139, 122] on pre "​" at bounding box center [192, 125] width 225 height 7
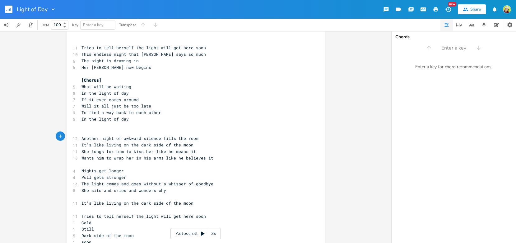
click at [80, 122] on pre "​" at bounding box center [192, 125] width 225 height 7
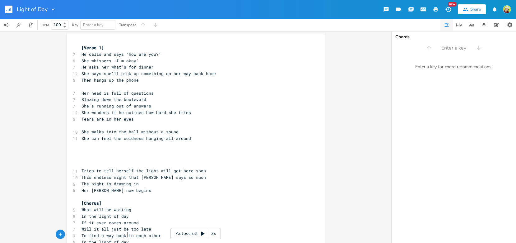
scroll to position [1, 0]
click at [96, 155] on pre "​" at bounding box center [192, 158] width 225 height 7
click at [190, 136] on pre "She can feel the coldness hanging all around" at bounding box center [192, 139] width 225 height 7
drag, startPoint x: 101, startPoint y: 136, endPoint x: 80, endPoint y: 137, distance: 20.8
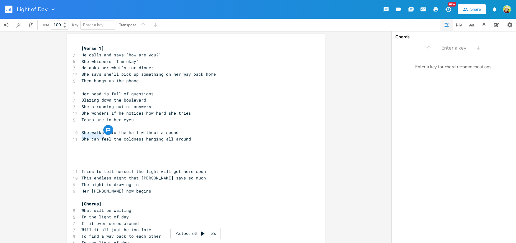
click at [81, 137] on span "She can feel the coldness hanging all around" at bounding box center [135, 139] width 109 height 6
click at [126, 136] on span "Feels the coldness hanging all around" at bounding box center [127, 139] width 92 height 6
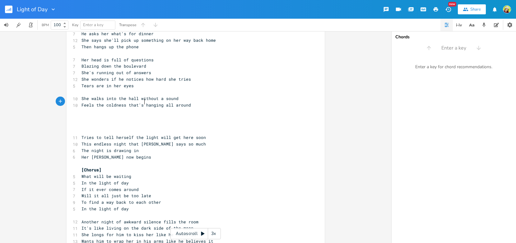
scroll to position [40, 0]
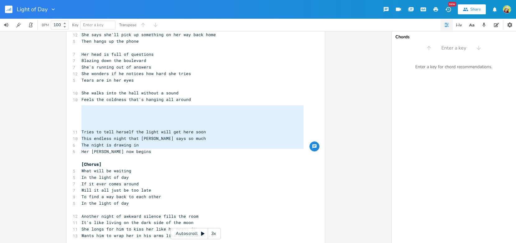
drag, startPoint x: 137, startPoint y: 149, endPoint x: 64, endPoint y: 105, distance: 85.4
click at [64, 105] on div "Tries to tell herself the light will get here soon This endless night that [PER…" at bounding box center [195, 137] width 391 height 212
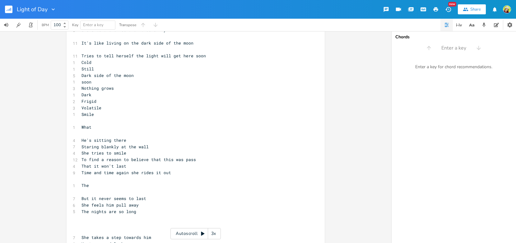
scroll to position [0, 0]
click at [90, 221] on pre "​" at bounding box center [192, 224] width 225 height 7
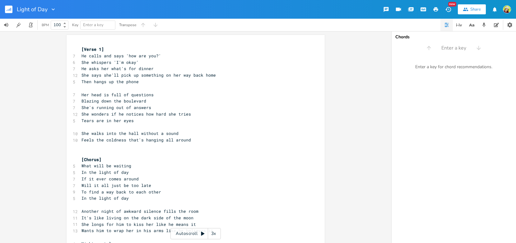
scroll to position [261, 0]
